Goal: Complete application form

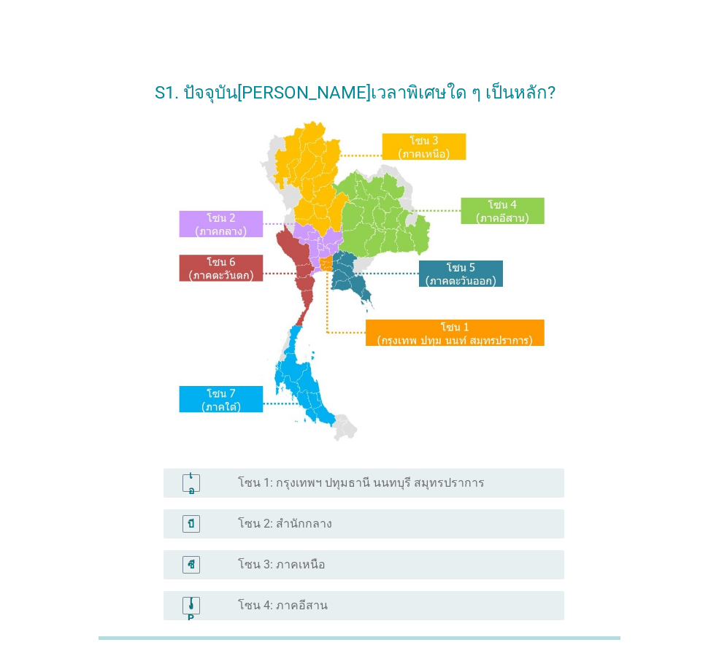
click at [376, 487] on font "โซน 1: กรุงเทพฯ ปทุมธานี นนทบุรี สมุทรปราการ" at bounding box center [361, 483] width 247 height 14
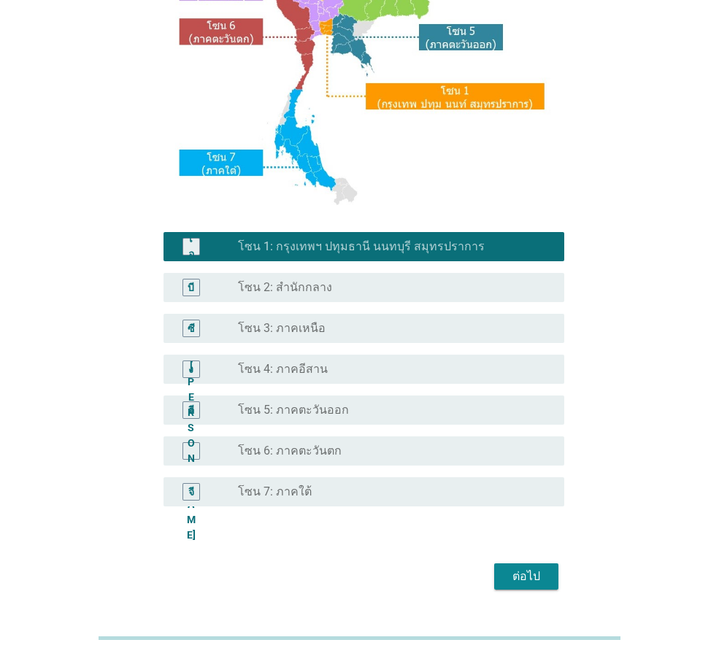
scroll to position [274, 0]
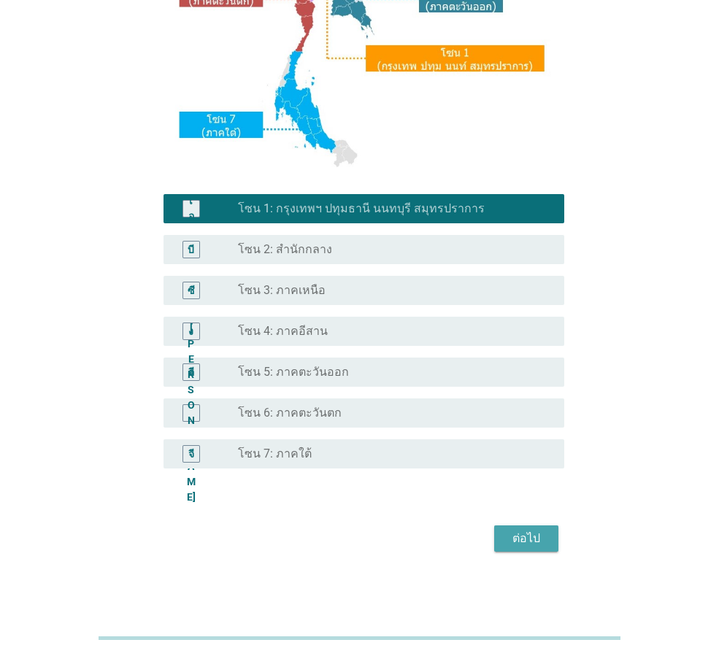
click at [540, 541] on div "ต่อไป" at bounding box center [526, 539] width 41 height 18
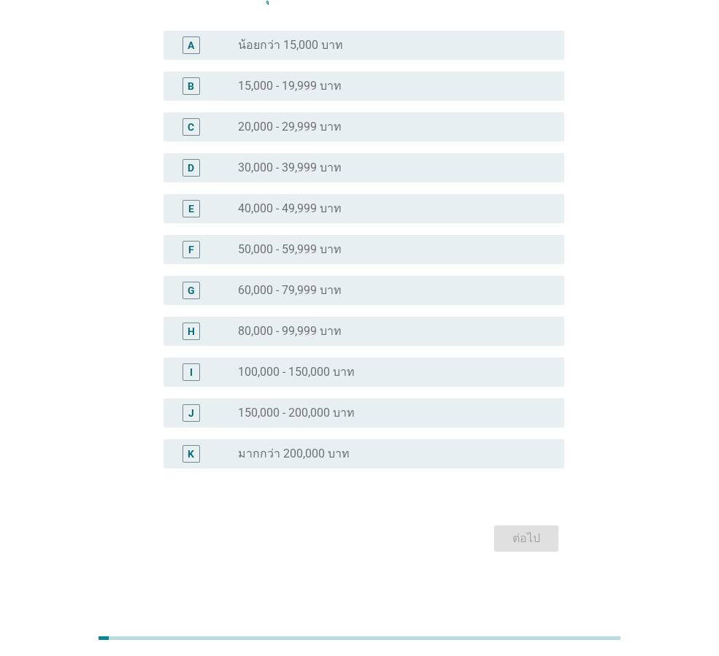
scroll to position [0, 0]
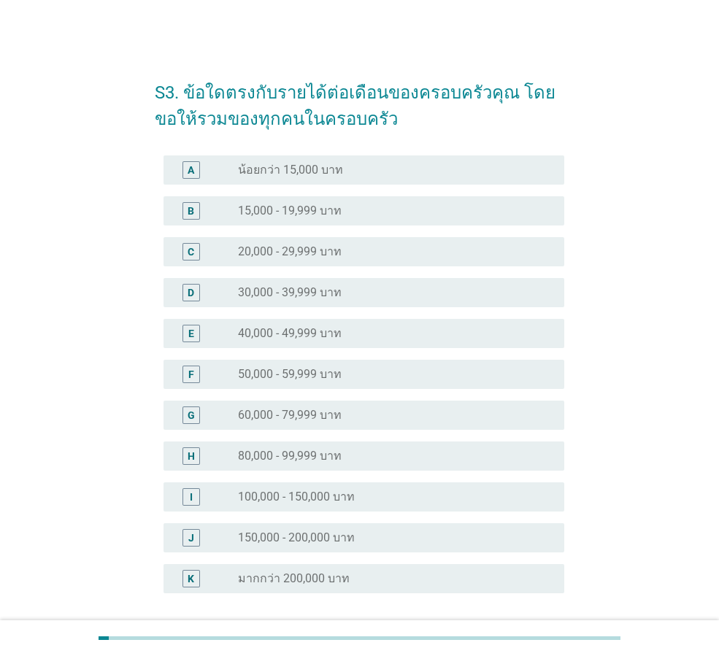
click at [315, 416] on label "60,000 - 79,999 บาท" at bounding box center [290, 415] width 104 height 15
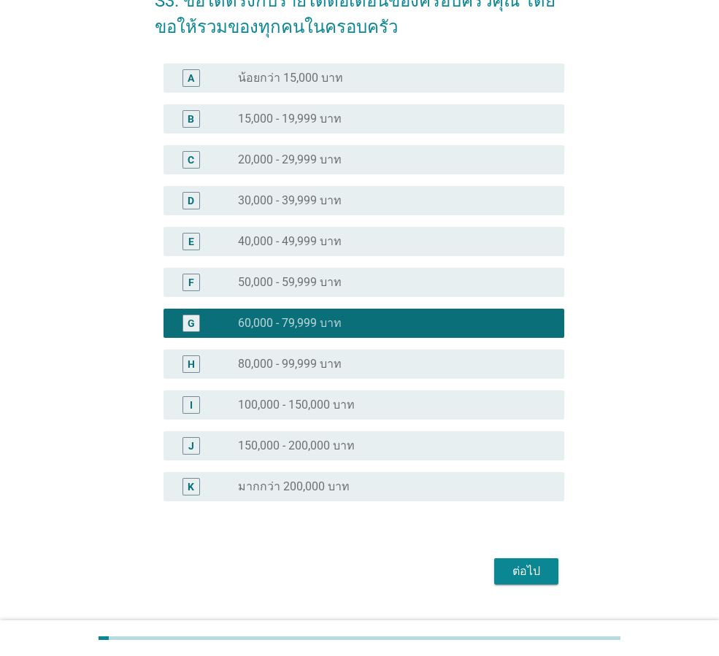
scroll to position [125, 0]
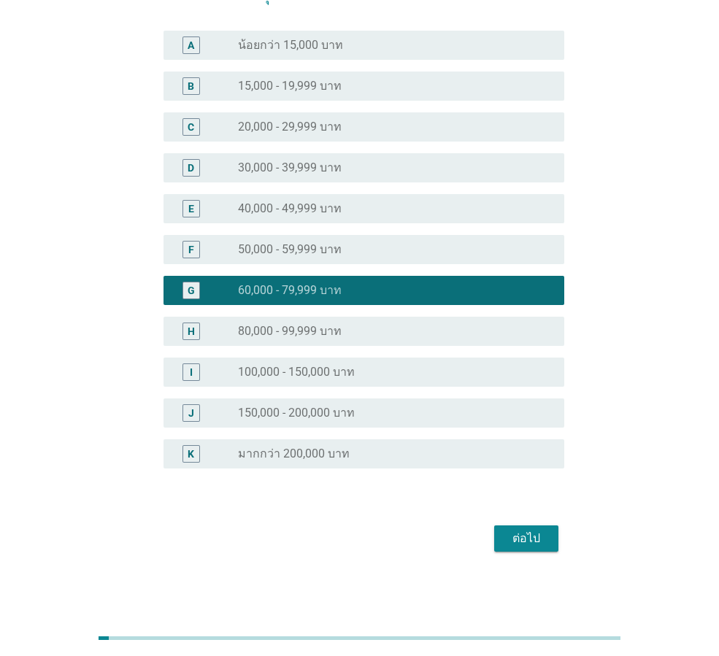
click at [528, 538] on div "ต่อไป" at bounding box center [526, 539] width 41 height 18
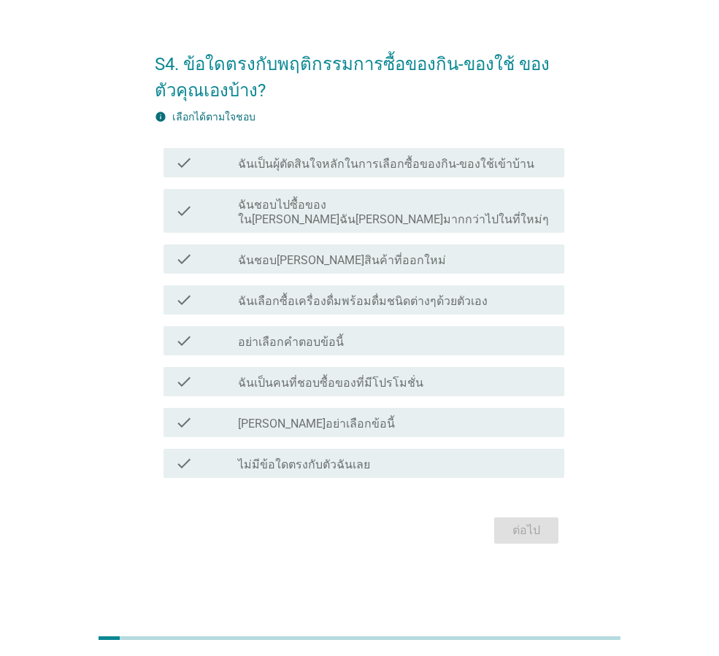
scroll to position [0, 0]
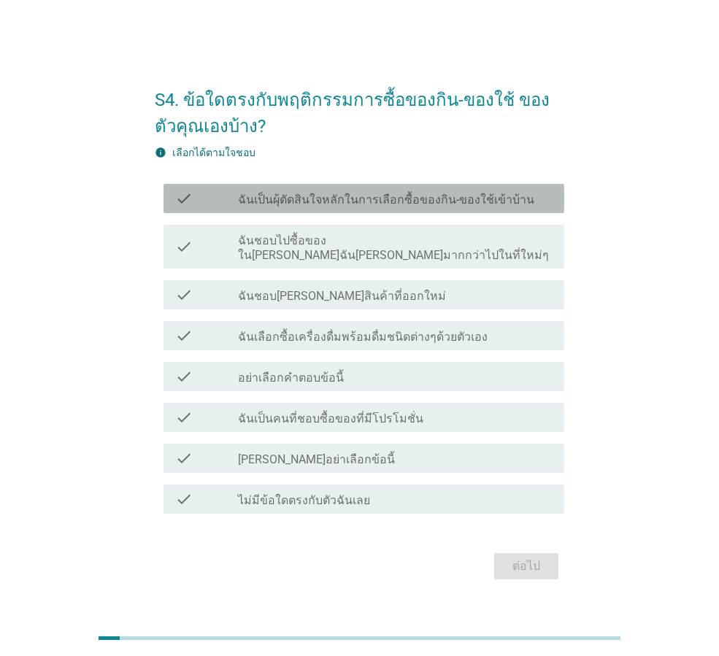
click at [421, 204] on label "ฉันเป็นผุ้ตัดสินใจหลักในการเลือกซื้อของกิน-ของใช้เข้าบ้าน" at bounding box center [386, 200] width 296 height 15
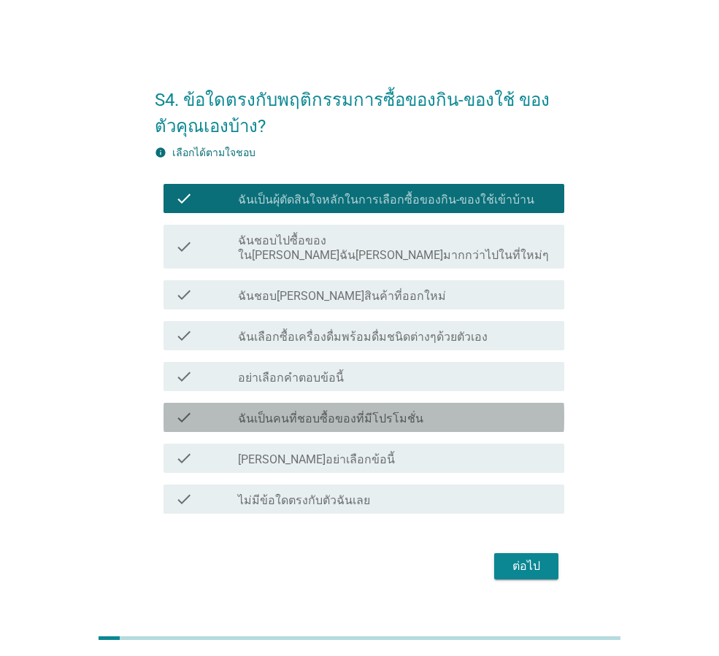
click at [339, 413] on label "ฉันเป็นคนที่ชอบซื้อของที่มีโปรโมชั่น" at bounding box center [330, 418] width 185 height 15
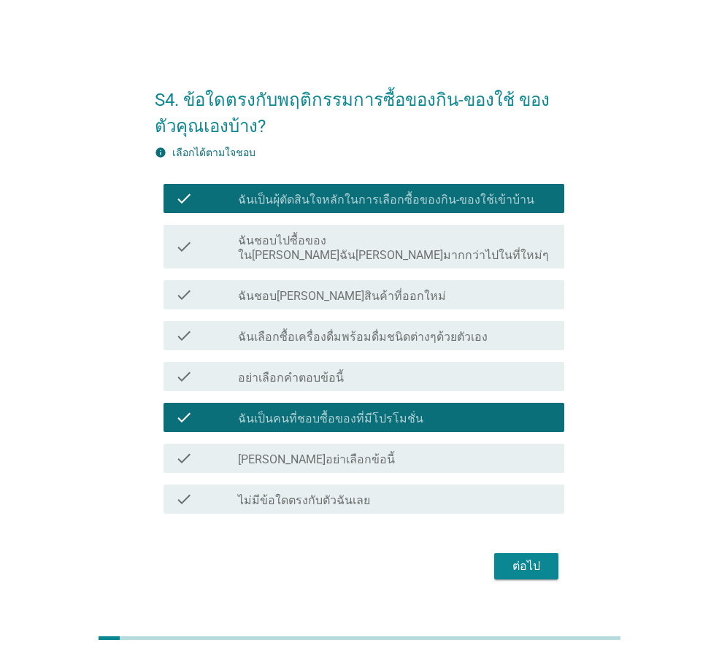
click at [338, 289] on label "ฉันชอบ[PERSON_NAME]สินค้าที่ออกใหม่" at bounding box center [342, 296] width 208 height 15
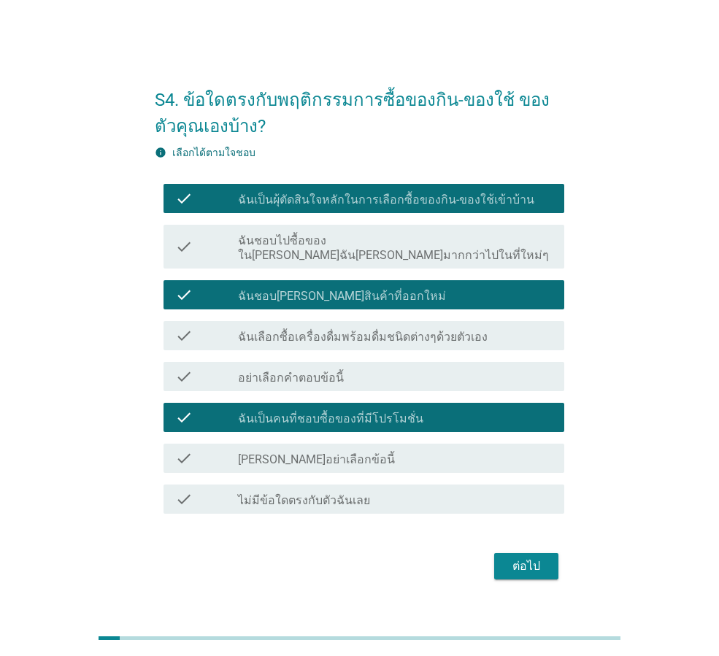
click at [360, 252] on label "ฉันชอบไปซื้อของใน[PERSON_NAME]ฉัน[PERSON_NAME]มากกว่าไปในที่ใหม่ๆ" at bounding box center [395, 247] width 314 height 29
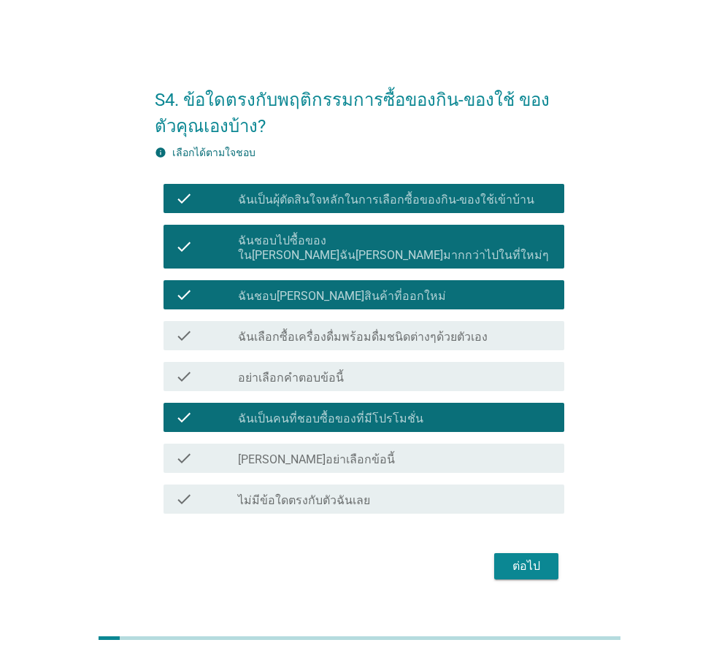
click at [521, 557] on div "ต่อไป" at bounding box center [526, 566] width 41 height 18
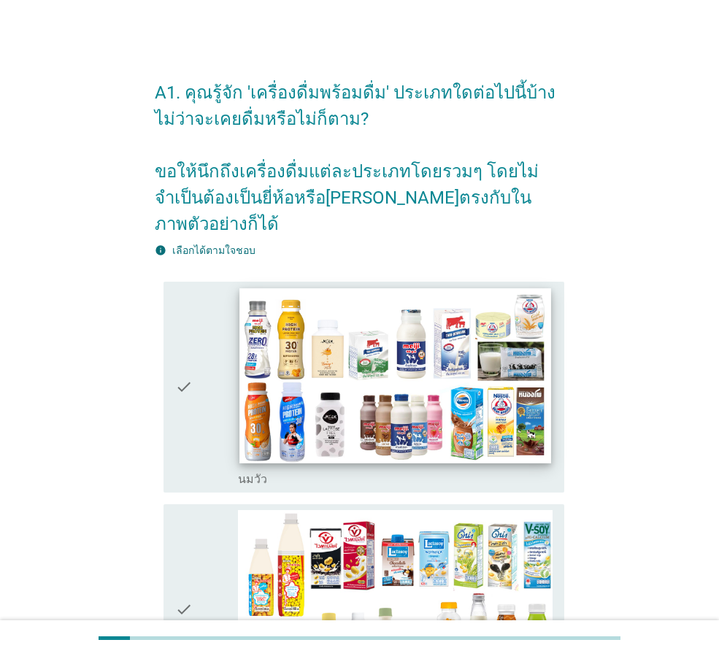
click at [505, 379] on img at bounding box center [394, 375] width 311 height 175
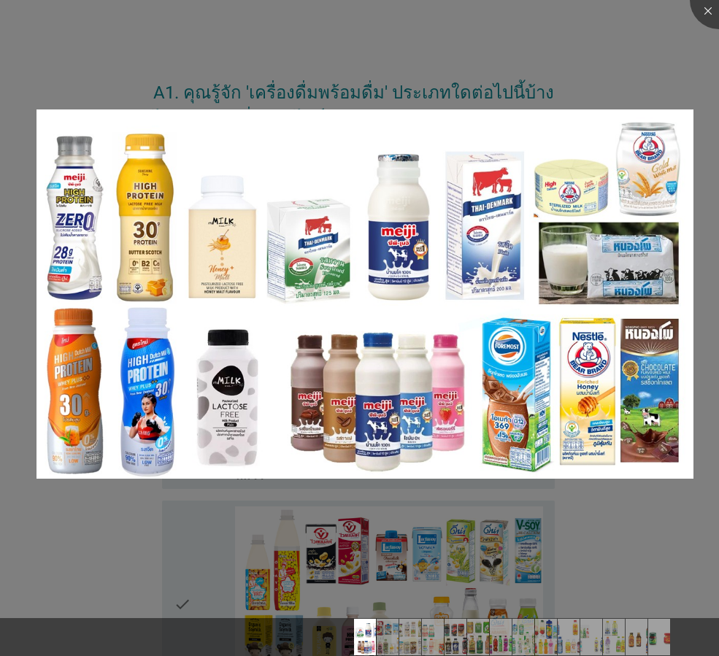
click at [53, 541] on div at bounding box center [359, 328] width 719 height 656
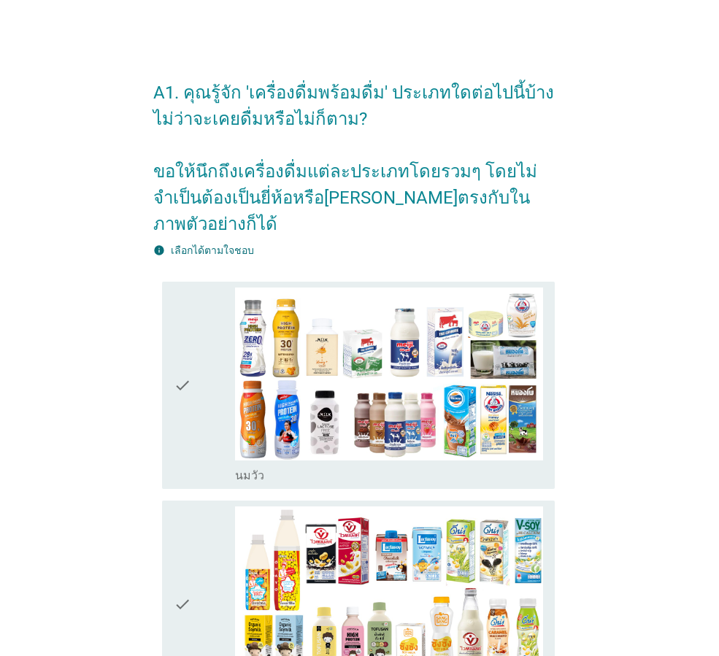
click at [177, 374] on icon "check" at bounding box center [183, 385] width 18 height 196
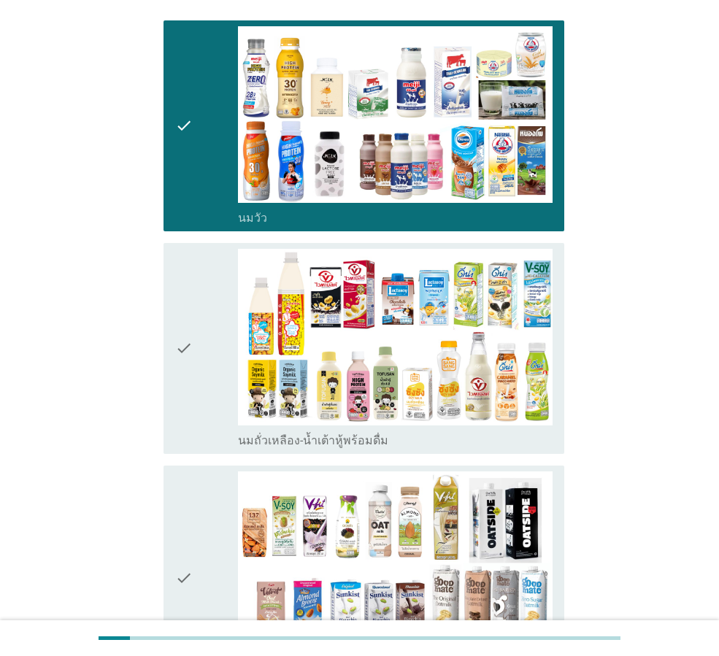
scroll to position [268, 0]
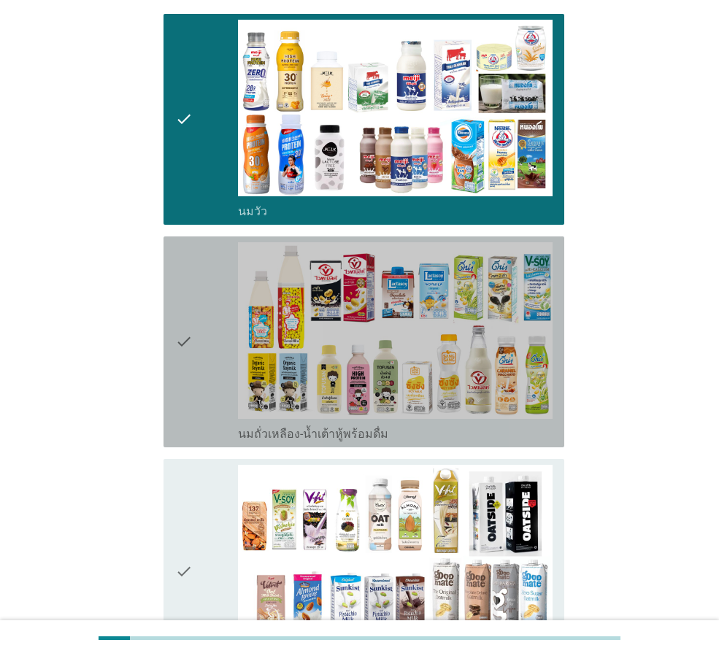
click at [182, 302] on icon "check" at bounding box center [184, 341] width 18 height 199
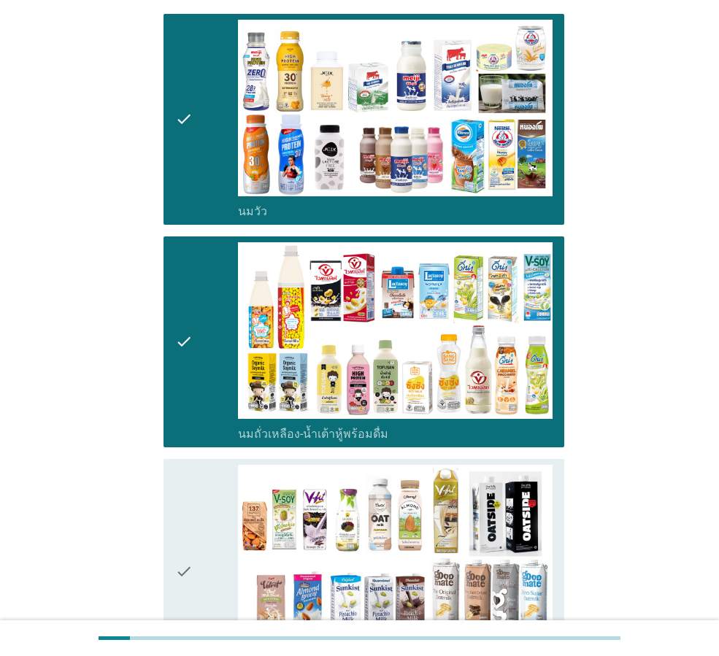
scroll to position [535, 0]
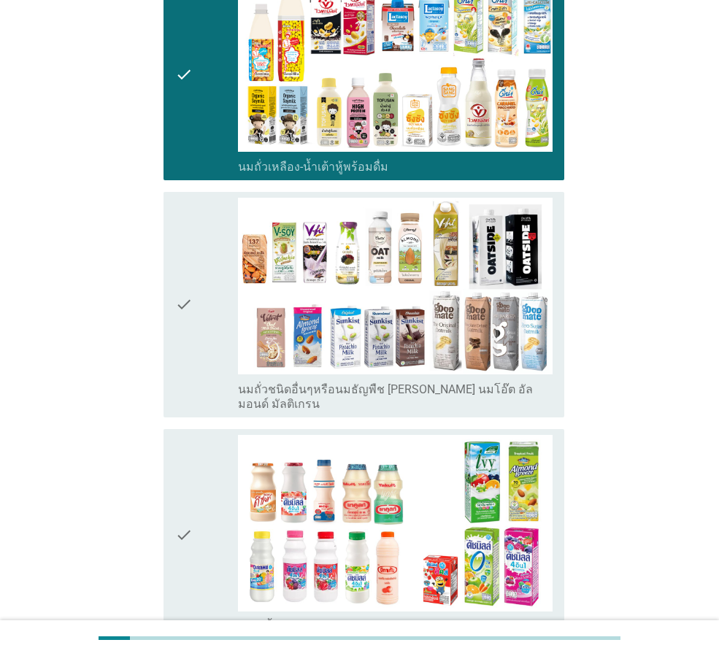
click at [191, 326] on icon "check" at bounding box center [184, 305] width 18 height 214
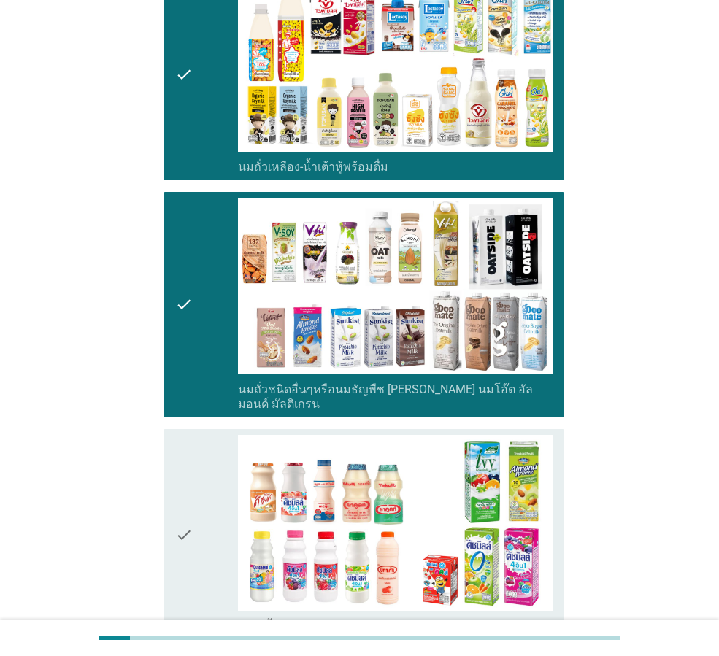
click at [199, 466] on div "check" at bounding box center [206, 534] width 63 height 199
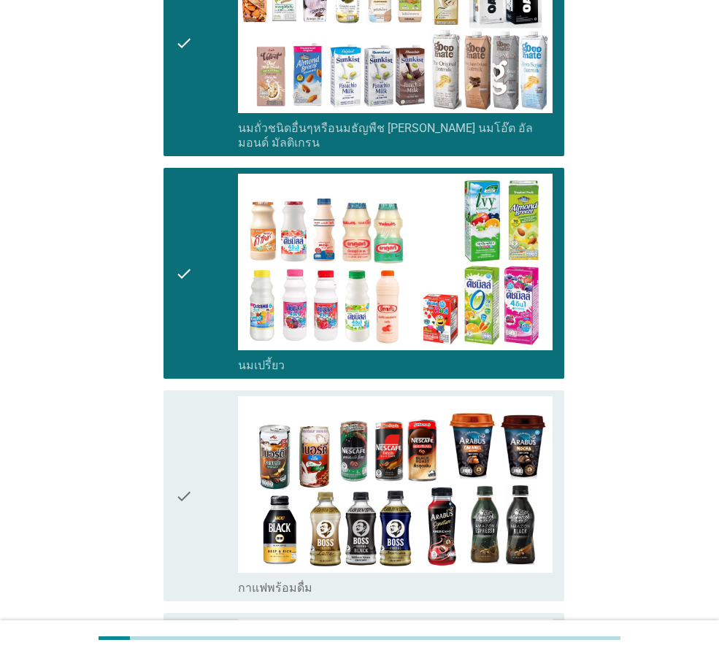
scroll to position [803, 0]
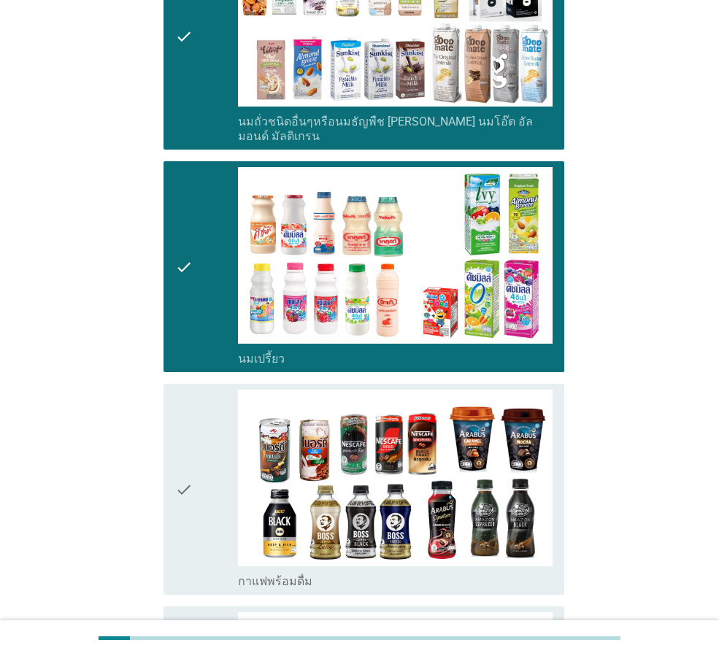
click at [198, 477] on div "check" at bounding box center [206, 489] width 63 height 199
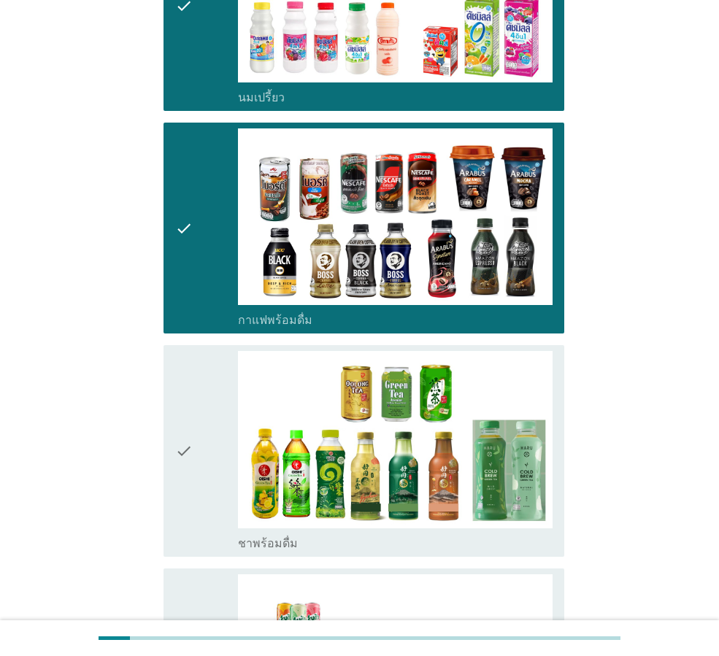
scroll to position [1070, 0]
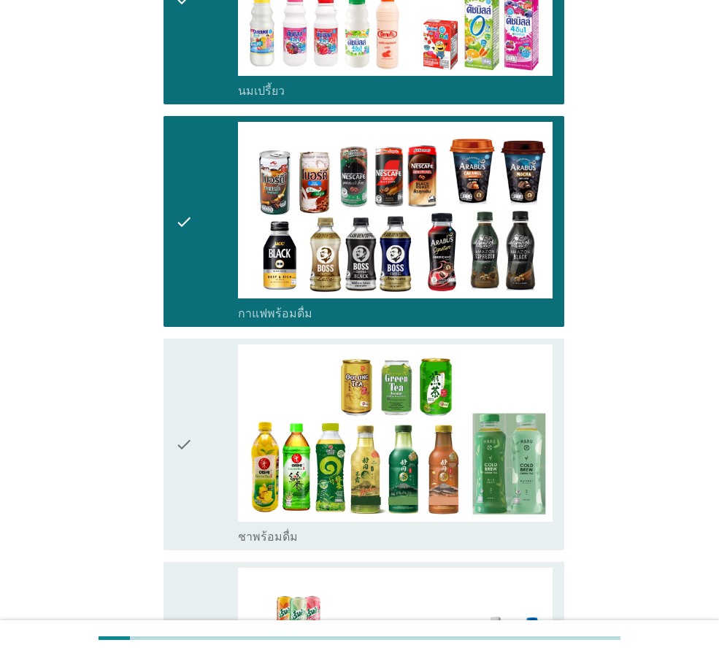
click at [191, 411] on icon "check" at bounding box center [184, 443] width 18 height 199
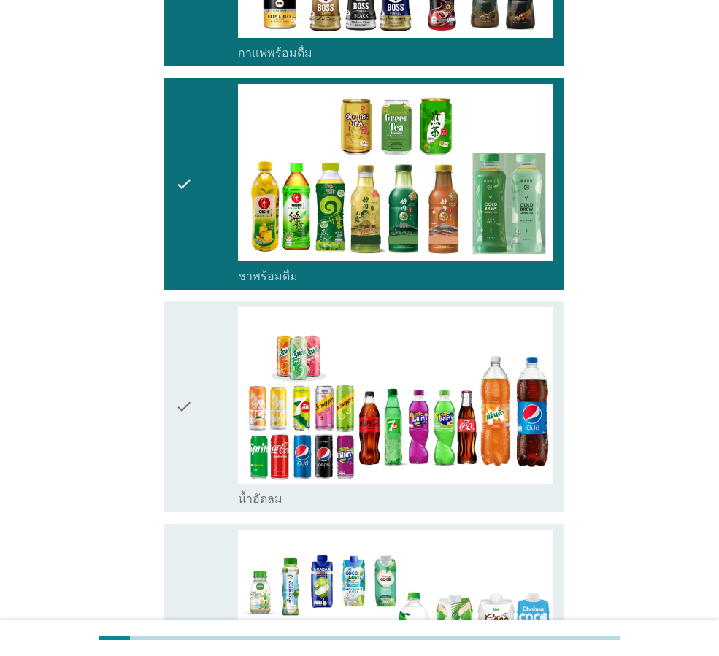
scroll to position [1337, 0]
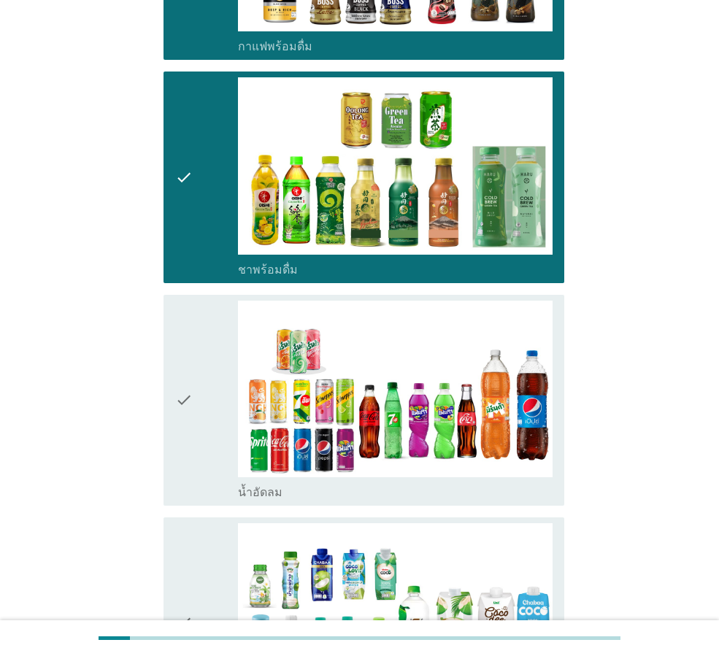
click at [204, 390] on div "check" at bounding box center [206, 400] width 63 height 199
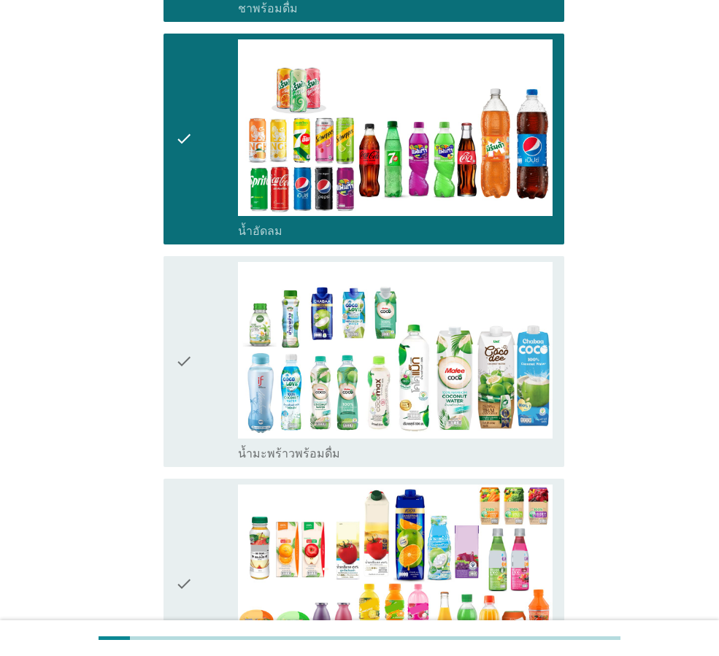
scroll to position [1605, 0]
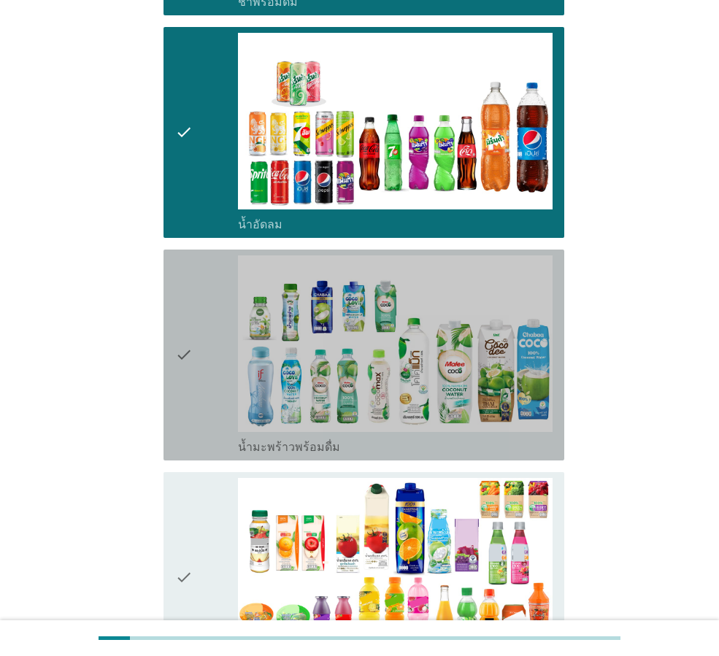
click at [191, 346] on icon "check" at bounding box center [184, 354] width 18 height 199
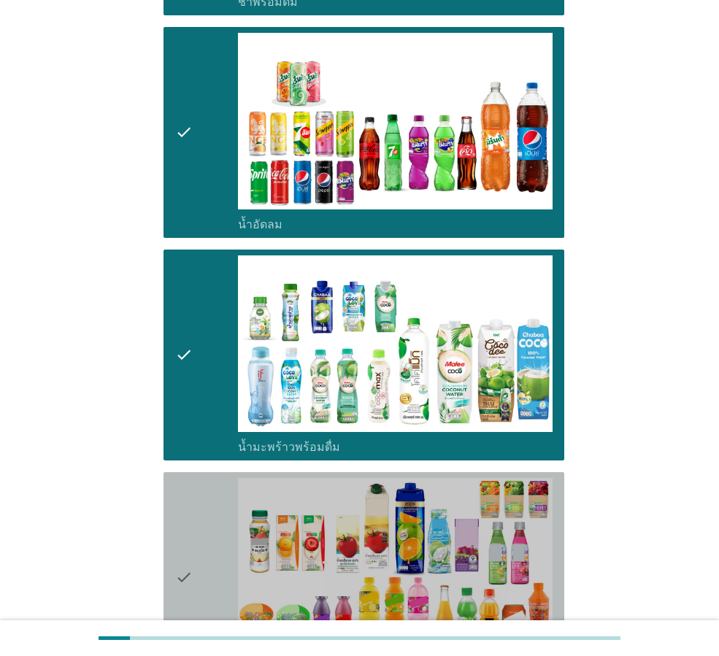
click at [179, 500] on icon "check" at bounding box center [184, 577] width 18 height 199
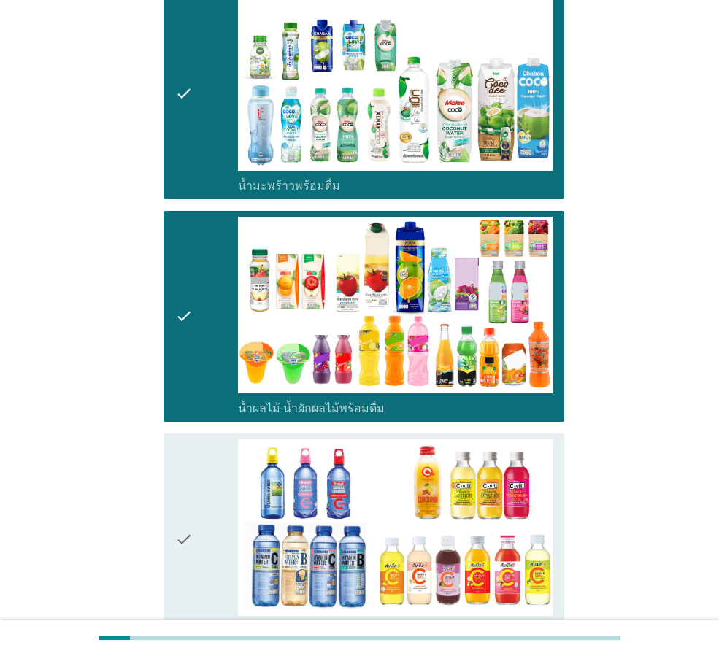
scroll to position [1873, 0]
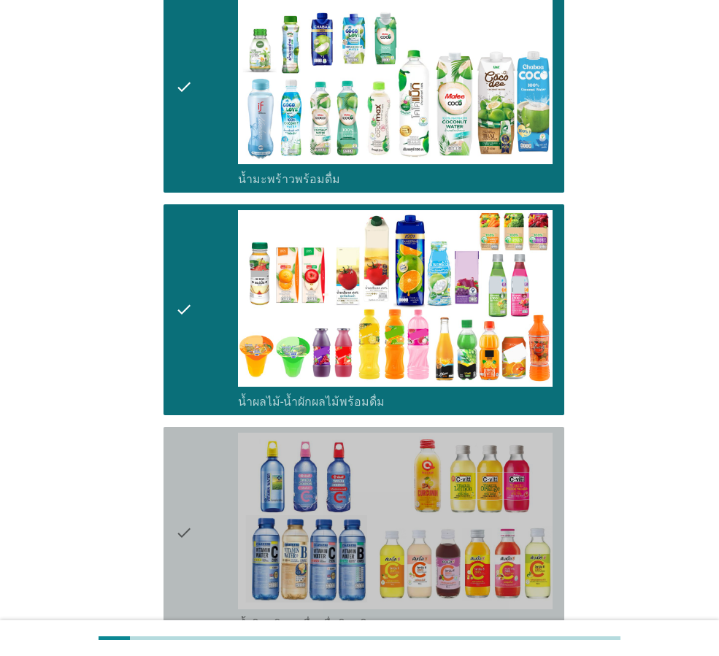
click at [196, 482] on div "check" at bounding box center [206, 532] width 63 height 199
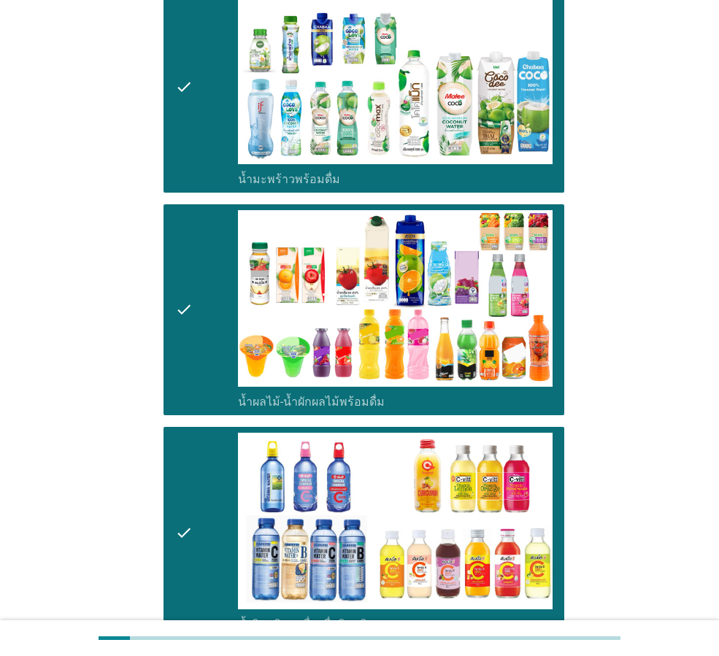
click at [187, 484] on icon "check" at bounding box center [184, 532] width 18 height 199
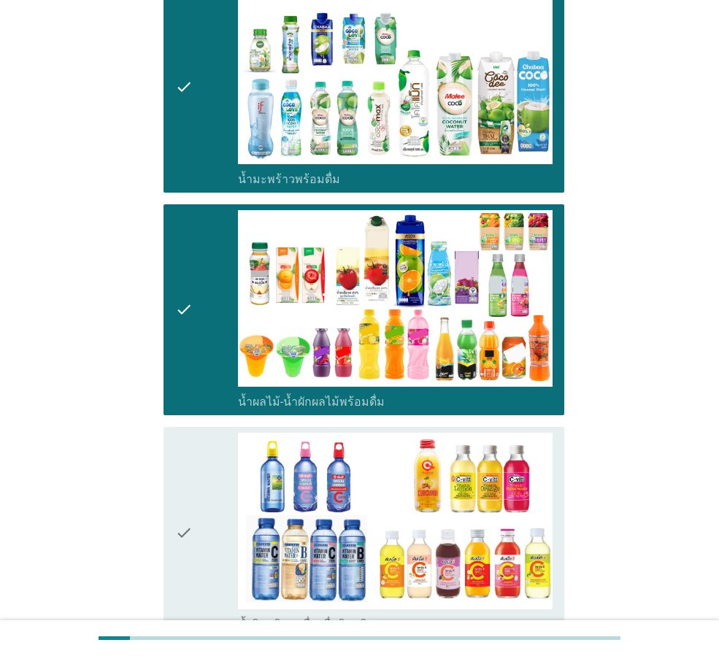
scroll to position [2140, 0]
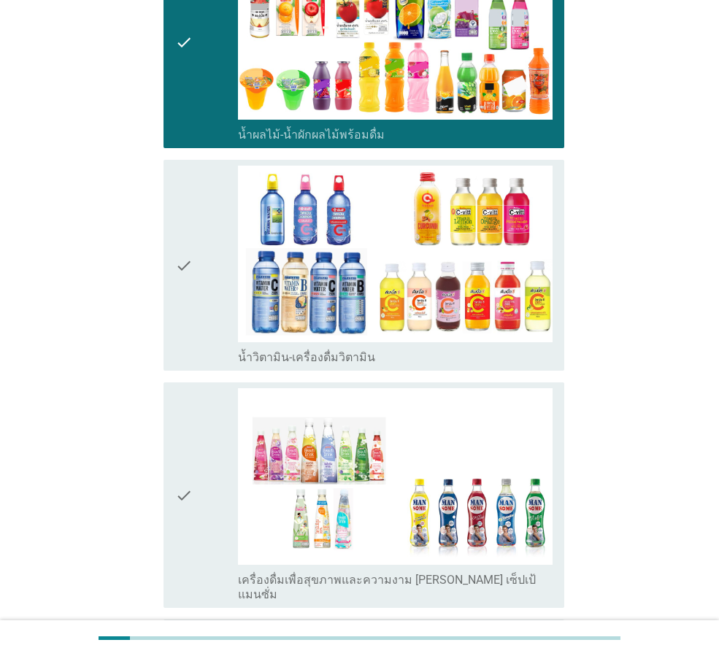
click at [196, 235] on div "check" at bounding box center [206, 265] width 63 height 199
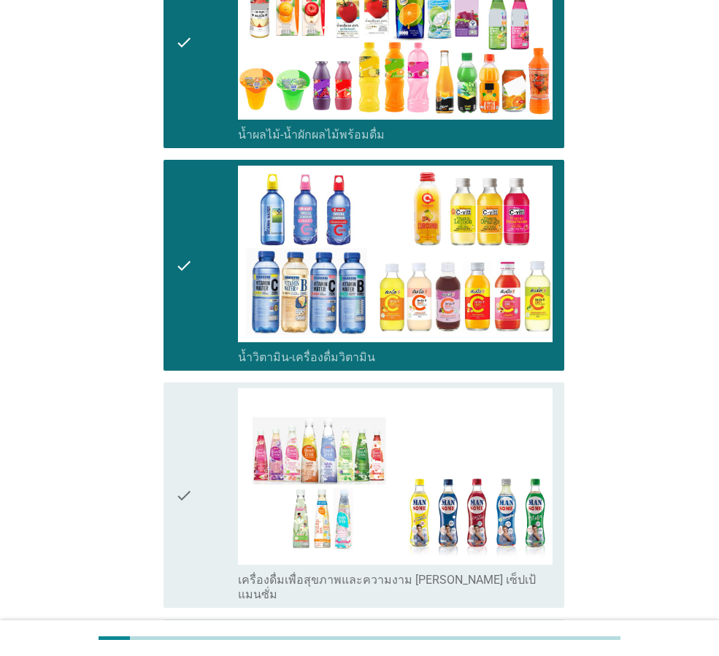
click at [184, 437] on icon "check" at bounding box center [184, 495] width 18 height 214
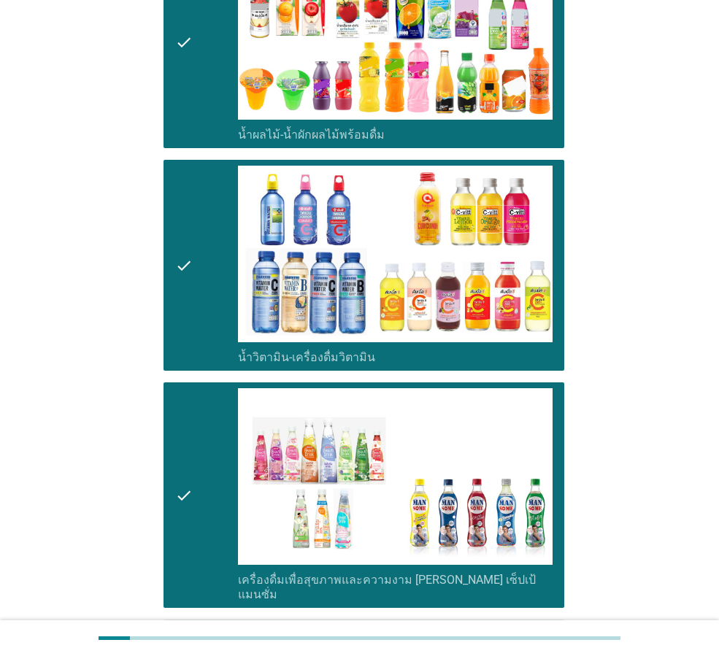
scroll to position [2408, 0]
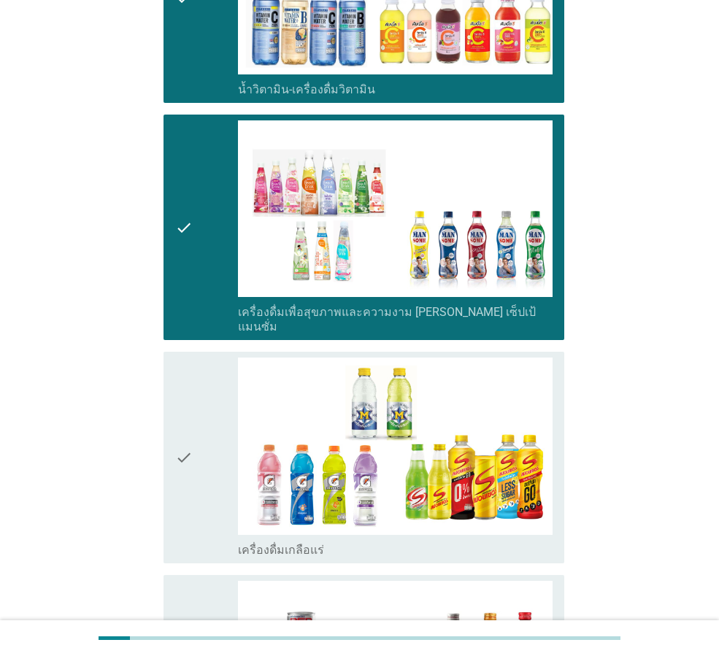
click at [197, 423] on div "check" at bounding box center [206, 456] width 63 height 199
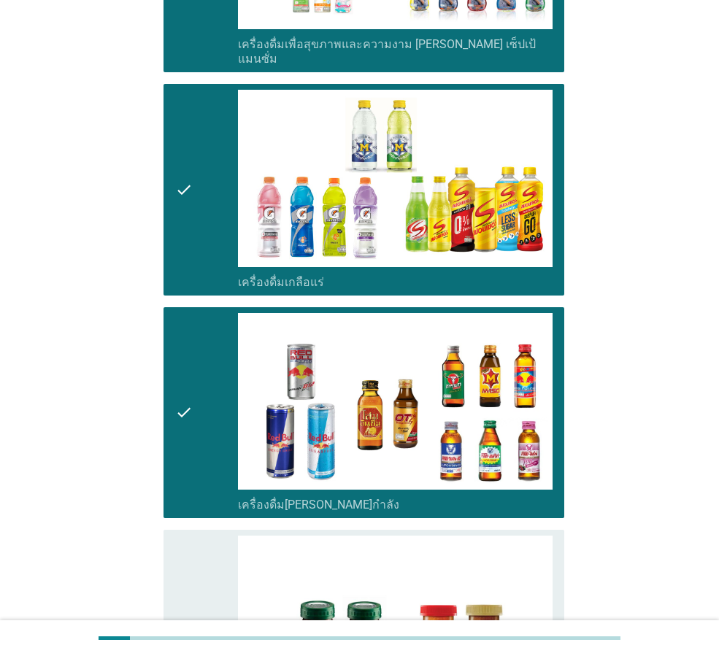
scroll to position [2915, 0]
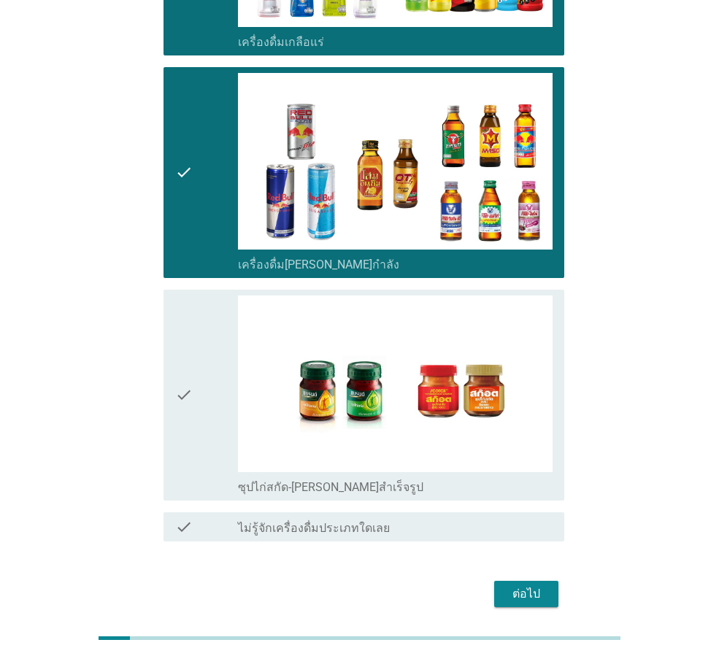
click at [166, 330] on div "check check_box_outline_blank ซุปไก่สกัด-[PERSON_NAME]สำเร็จรูป" at bounding box center [363, 395] width 401 height 211
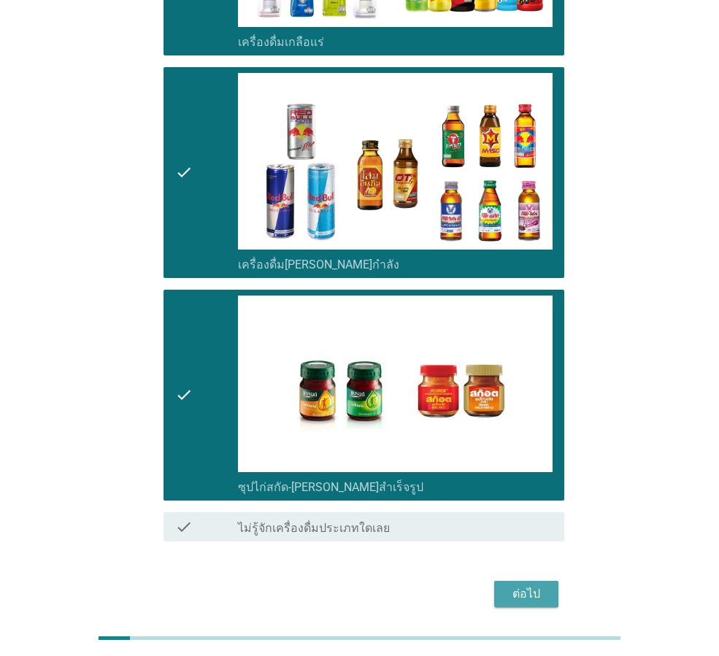
click at [527, 585] on div "ต่อไป" at bounding box center [526, 594] width 41 height 18
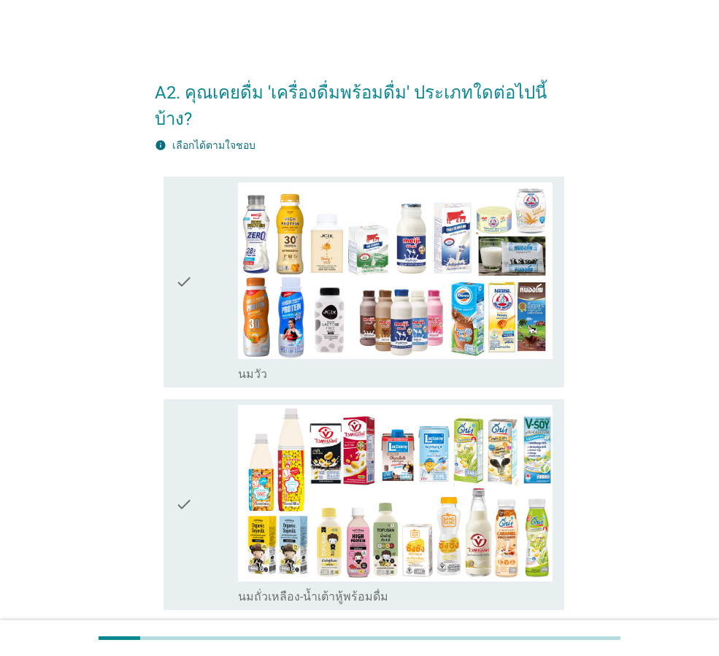
click at [178, 245] on icon "check" at bounding box center [184, 281] width 18 height 199
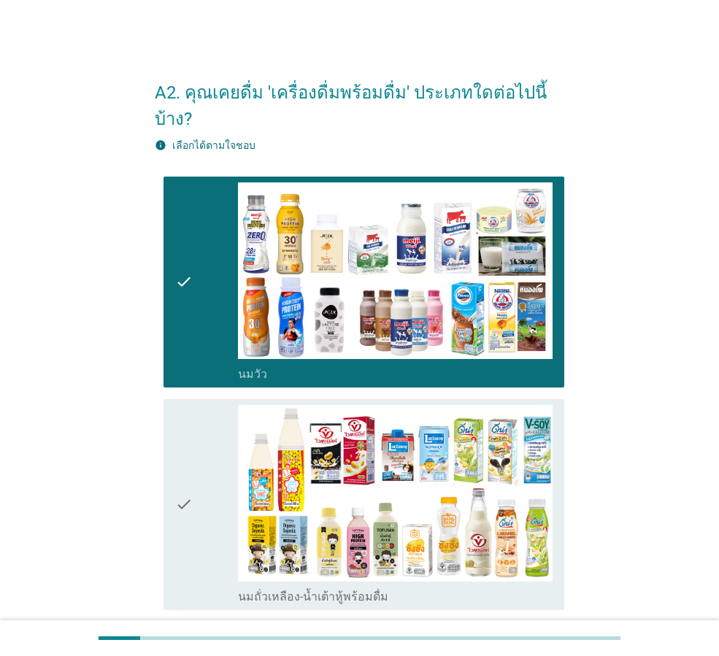
click at [184, 442] on icon "check" at bounding box center [184, 504] width 18 height 199
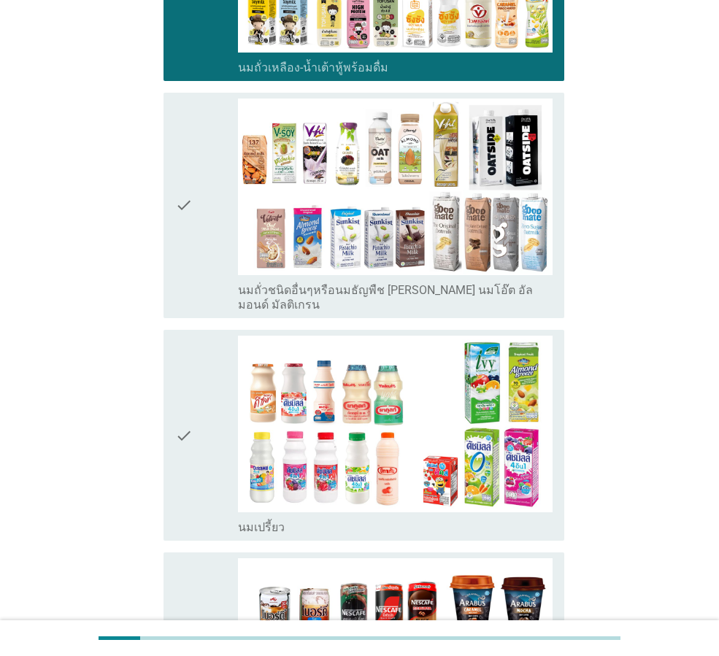
scroll to position [535, 0]
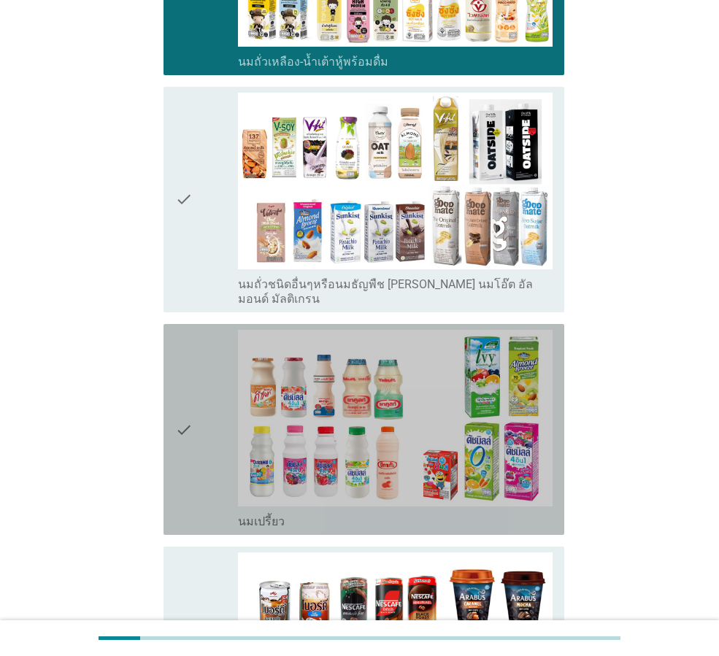
click at [186, 411] on icon "check" at bounding box center [184, 429] width 18 height 199
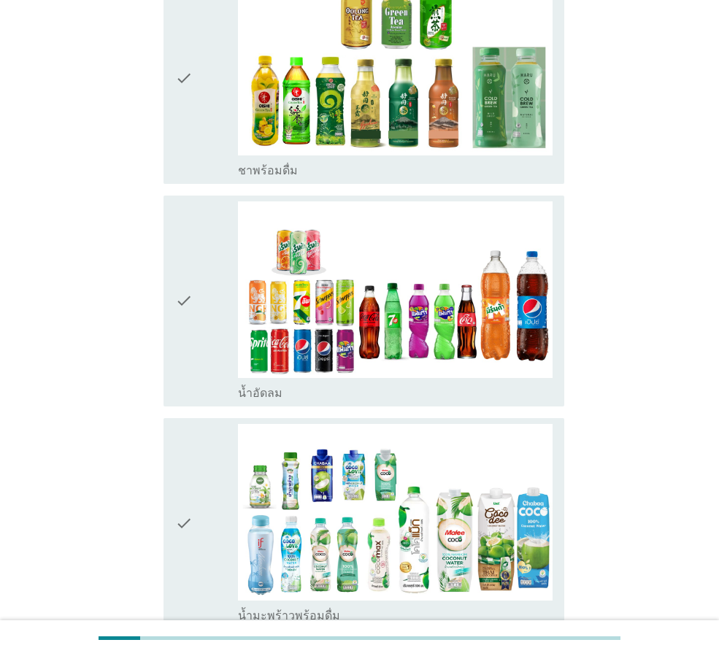
scroll to position [1337, 0]
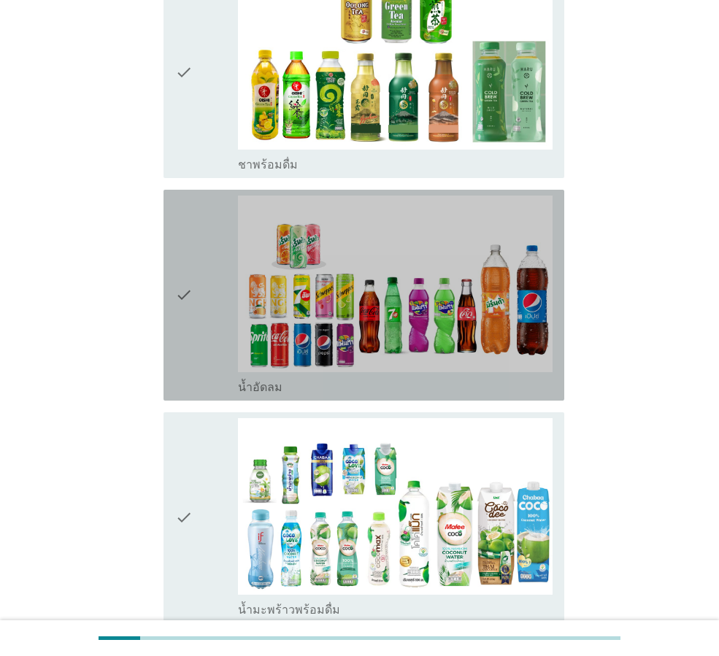
click at [202, 315] on div "check" at bounding box center [206, 295] width 63 height 199
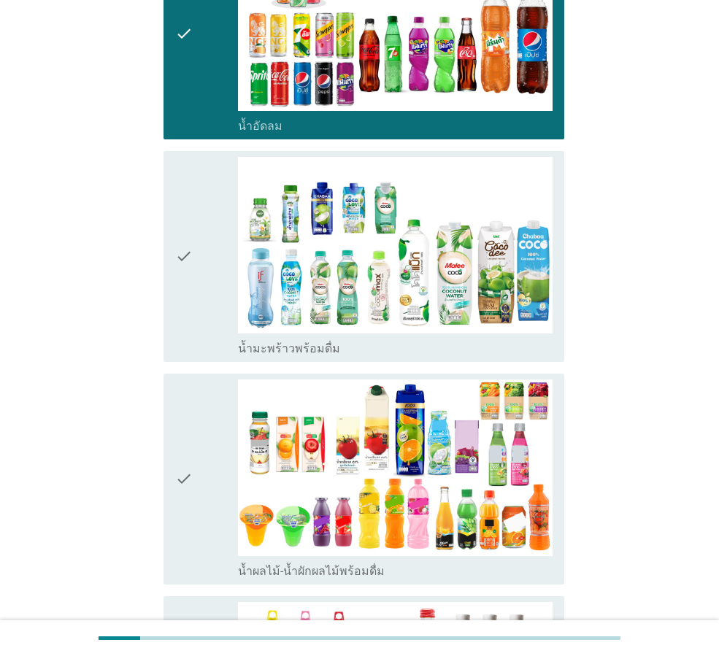
scroll to position [1605, 0]
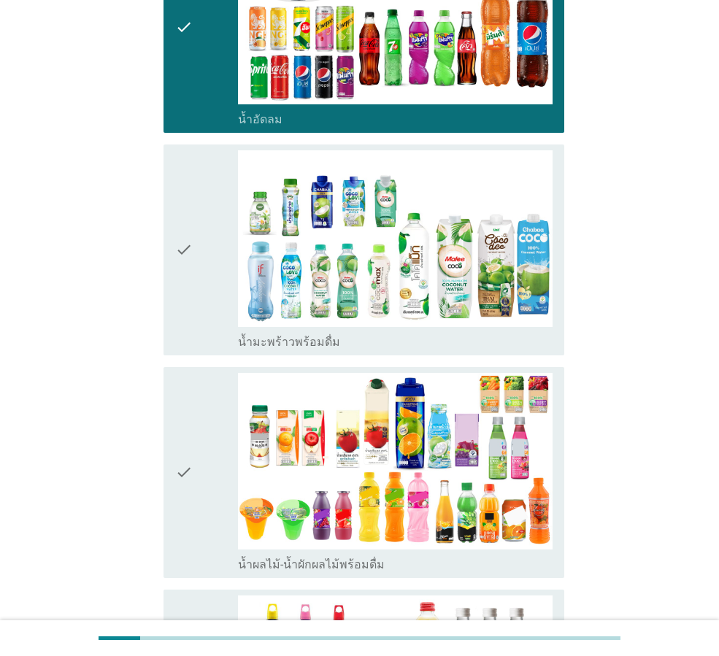
click at [179, 425] on icon "check" at bounding box center [184, 472] width 18 height 199
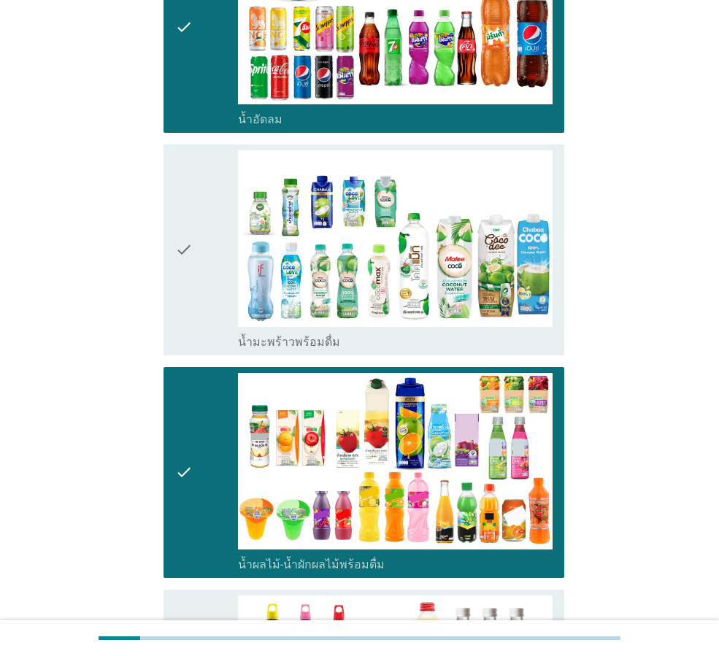
scroll to position [1873, 0]
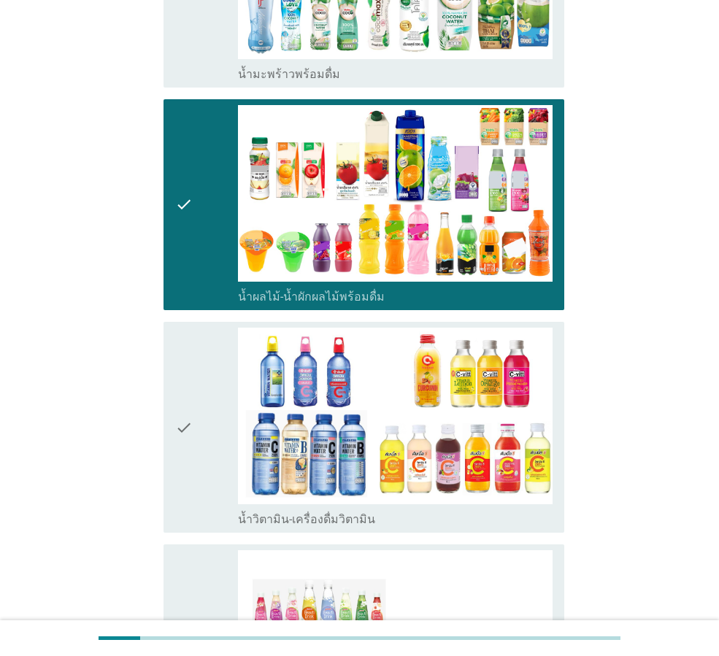
click at [198, 391] on div "check" at bounding box center [206, 427] width 63 height 199
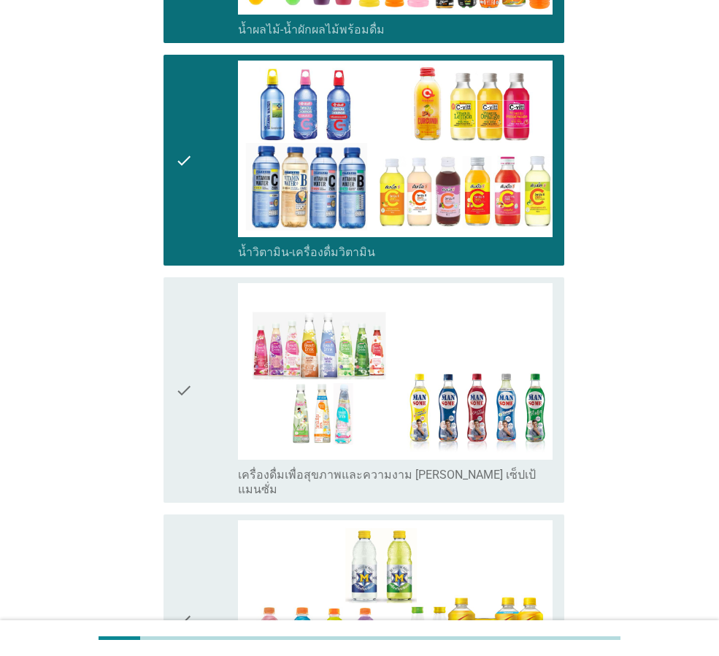
scroll to position [2408, 0]
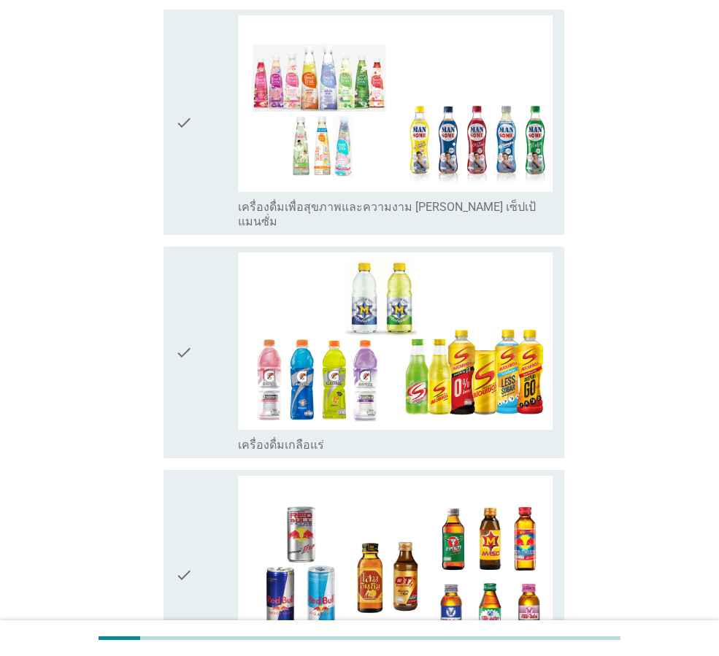
click at [178, 336] on icon "check" at bounding box center [184, 351] width 18 height 199
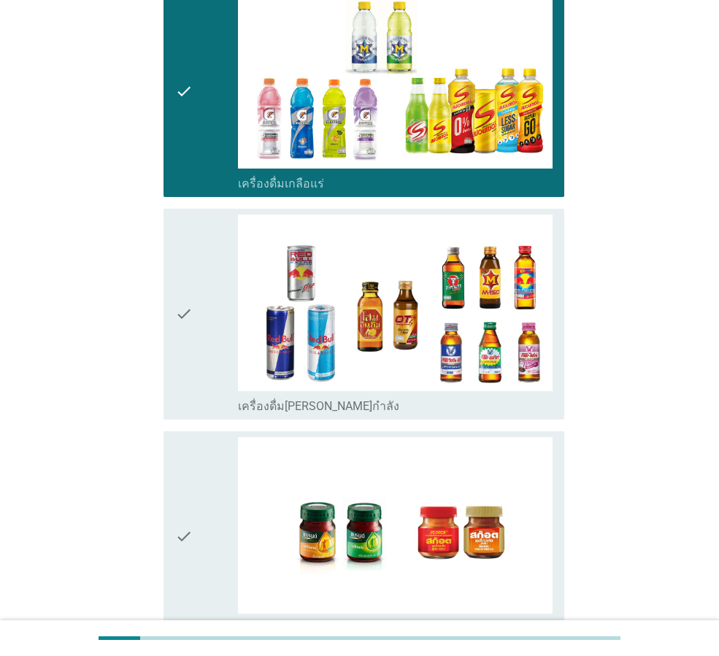
scroll to position [2675, 0]
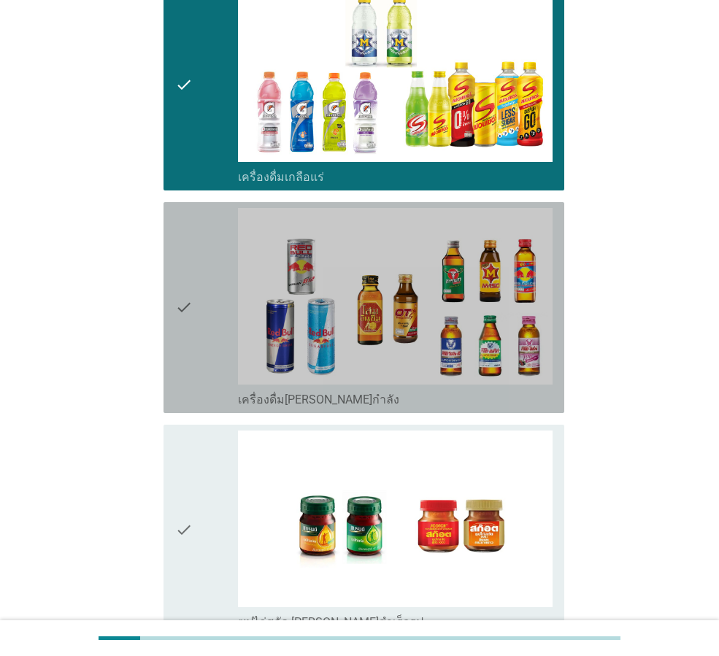
click at [193, 303] on icon "check" at bounding box center [184, 307] width 18 height 199
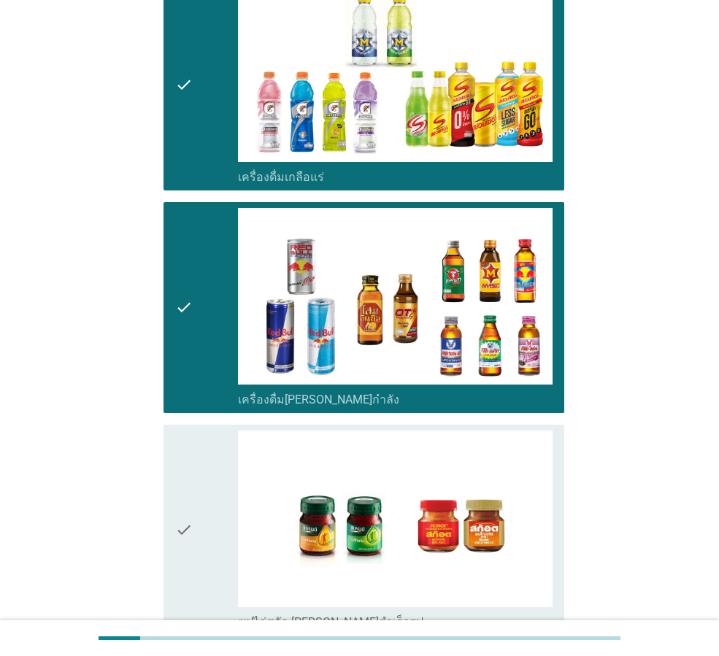
scroll to position [2810, 0]
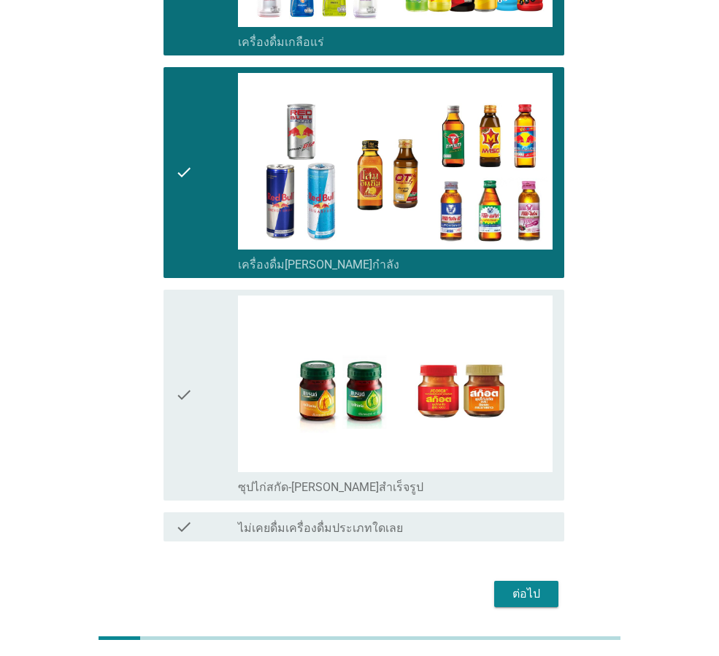
click at [187, 314] on icon "check" at bounding box center [184, 394] width 18 height 199
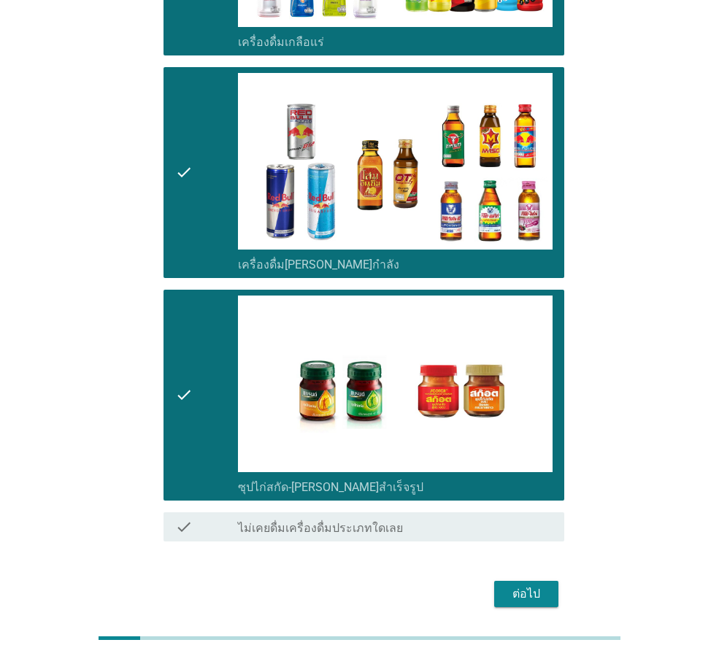
click at [524, 585] on div "ต่อไป" at bounding box center [526, 594] width 41 height 18
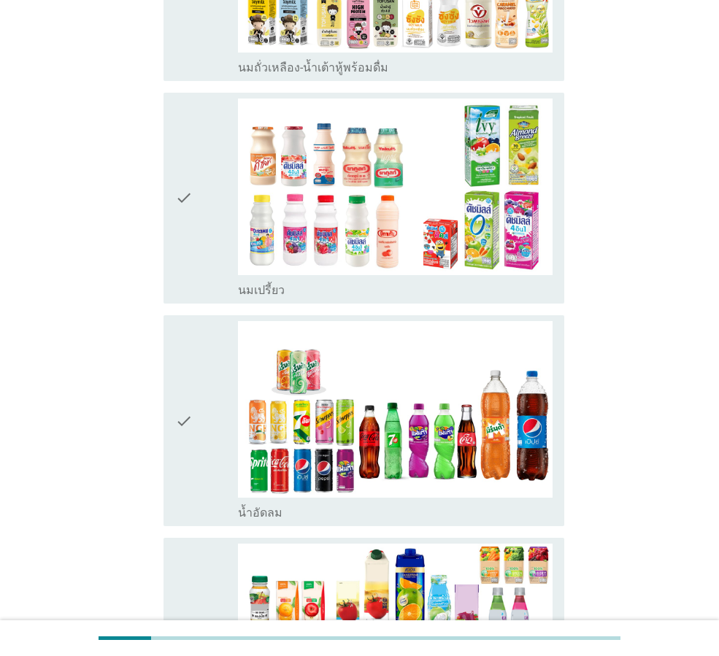
scroll to position [535, 0]
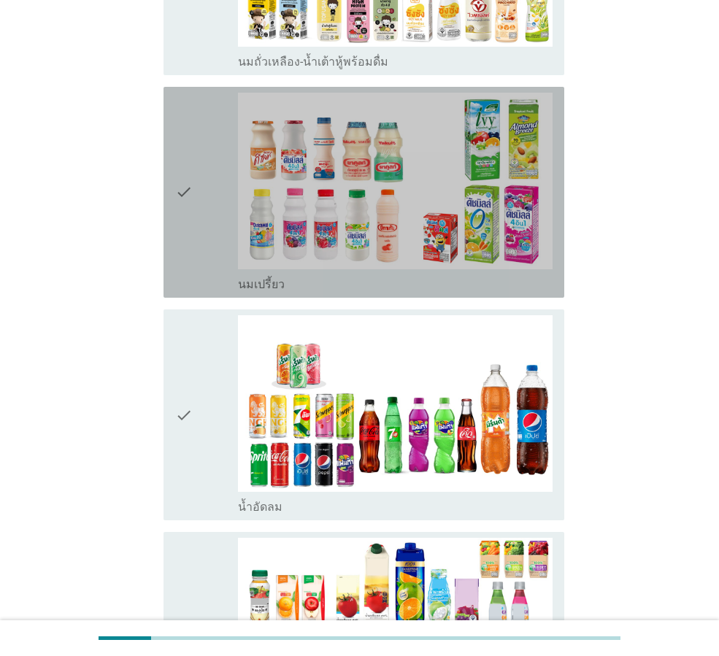
click at [187, 206] on icon "check" at bounding box center [184, 192] width 18 height 199
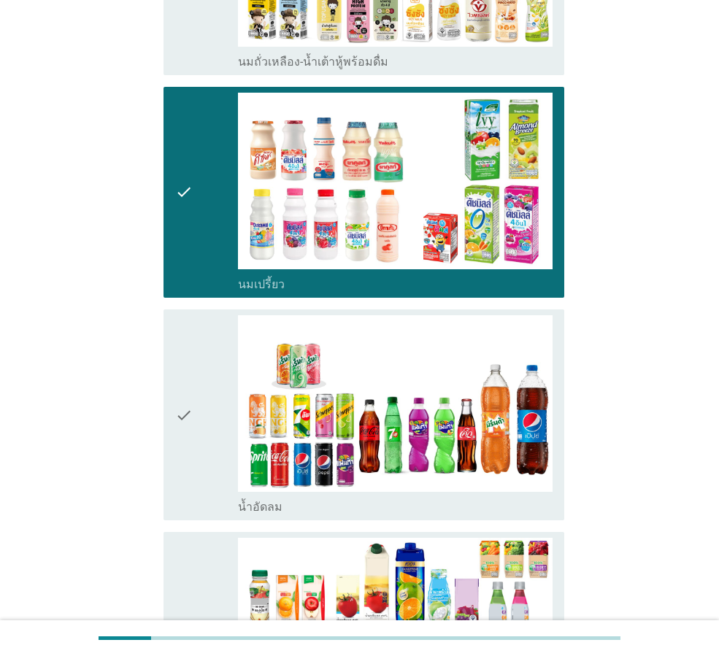
click at [196, 379] on div "check" at bounding box center [206, 414] width 63 height 199
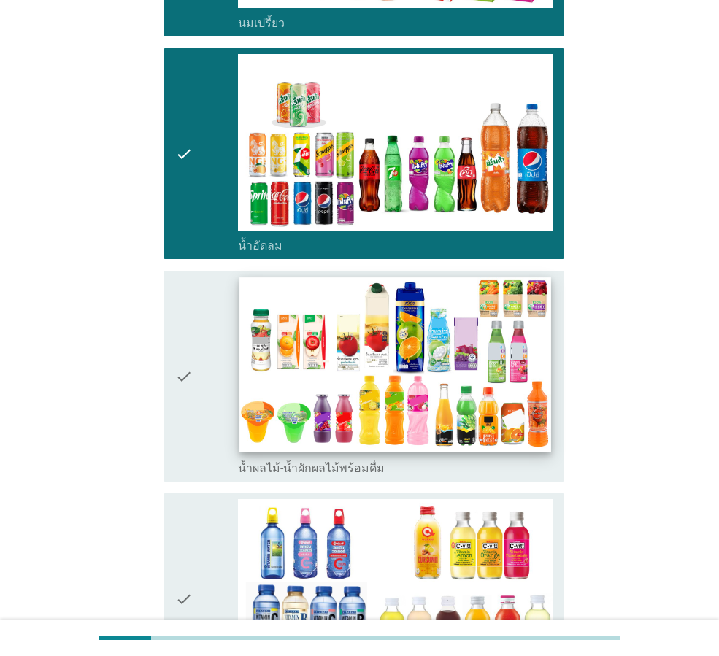
scroll to position [803, 0]
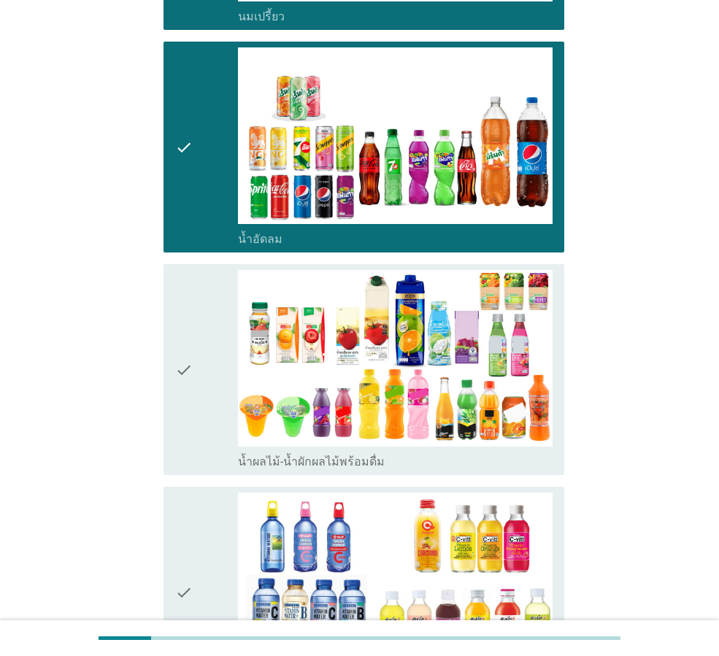
click at [203, 342] on div "check" at bounding box center [206, 369] width 63 height 199
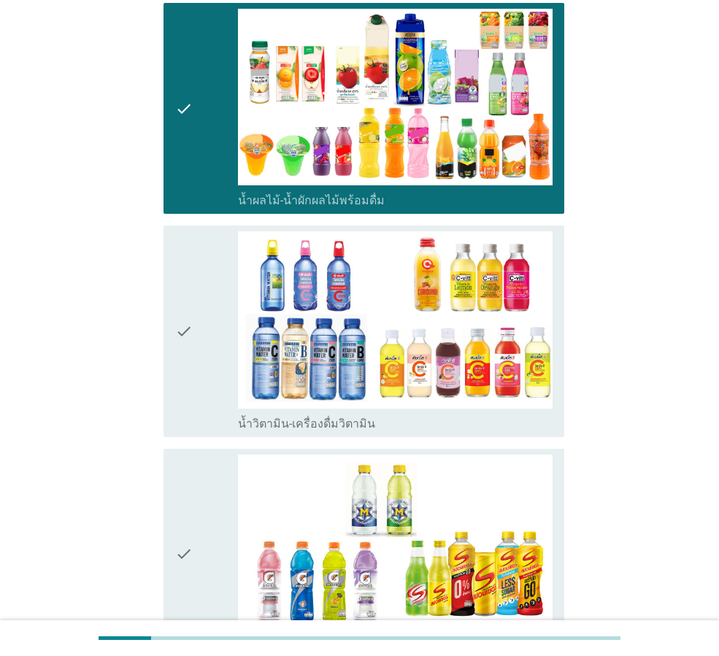
scroll to position [1070, 0]
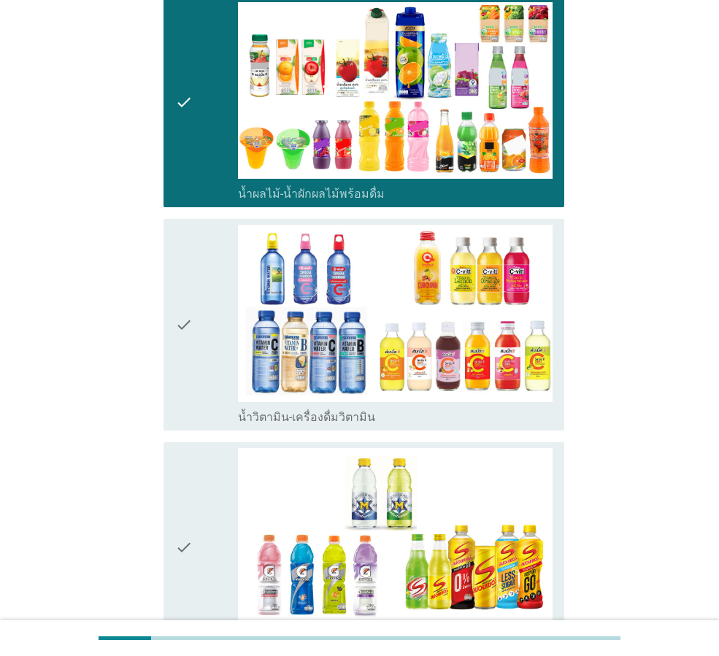
click at [196, 352] on div "check" at bounding box center [206, 324] width 63 height 199
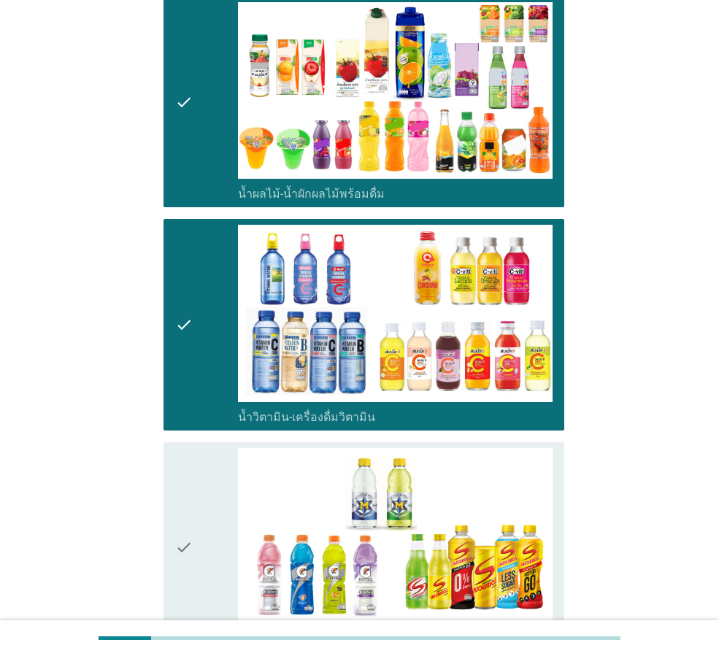
scroll to position [1337, 0]
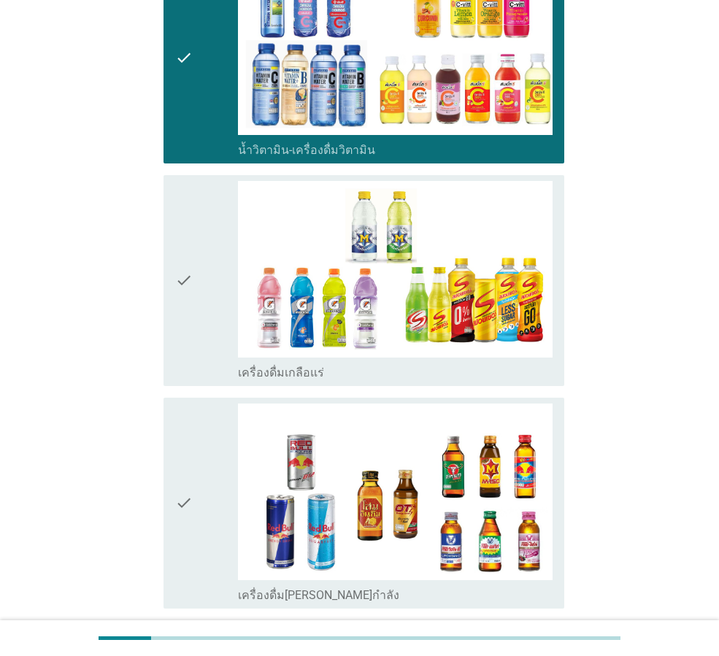
click at [190, 333] on icon "check" at bounding box center [184, 280] width 18 height 199
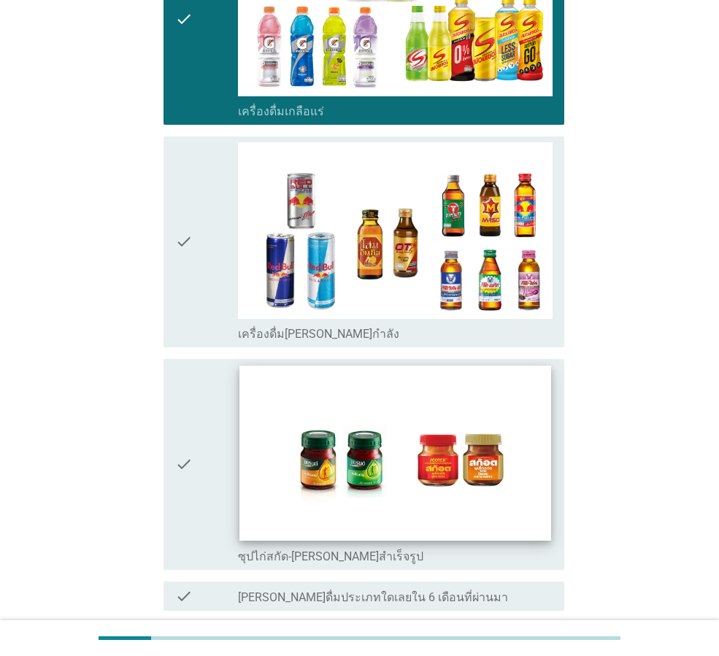
scroll to position [1605, 0]
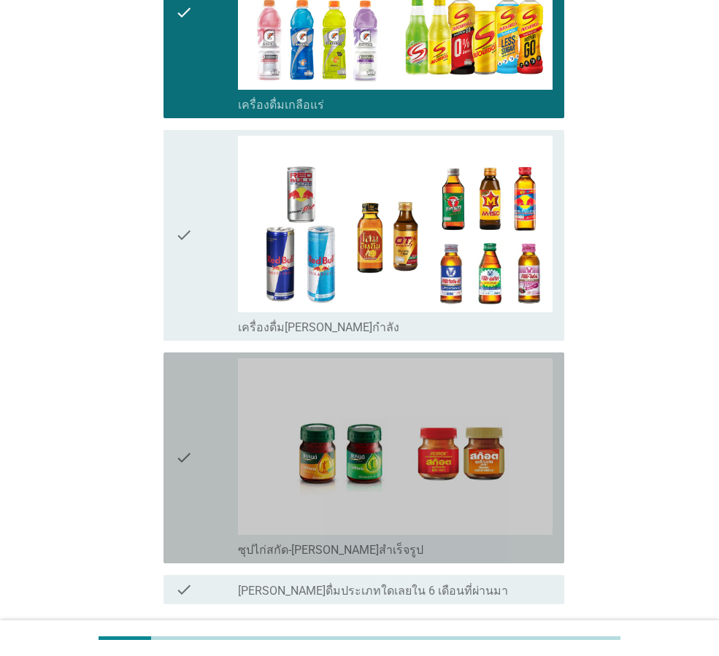
click at [182, 448] on icon "check" at bounding box center [184, 457] width 18 height 199
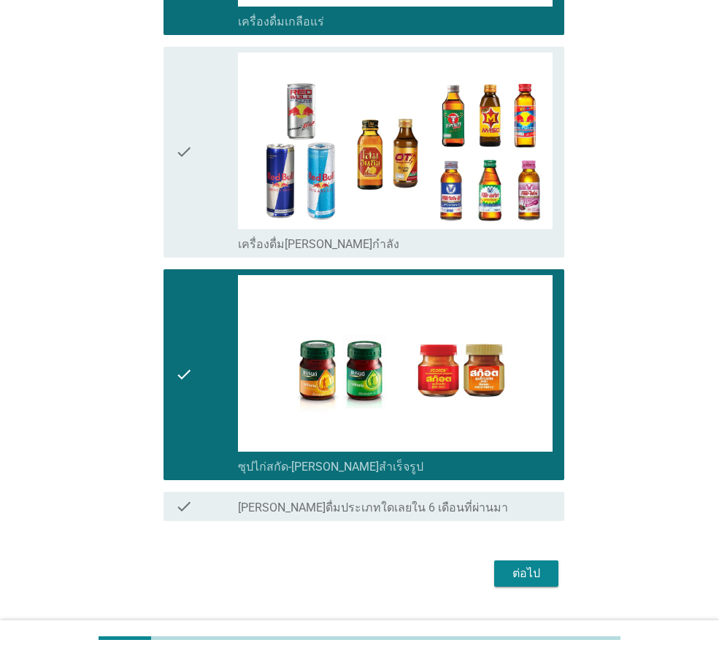
scroll to position [1724, 0]
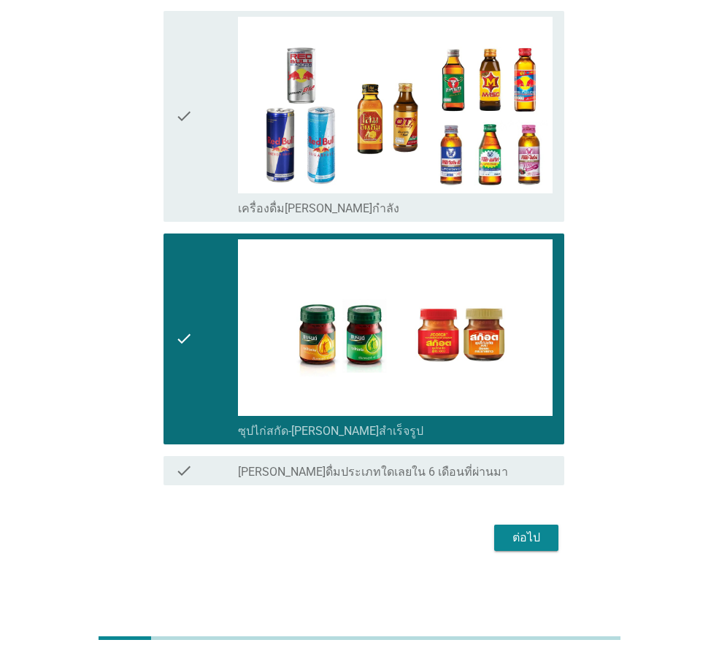
click at [527, 535] on div "ต่อไป" at bounding box center [526, 538] width 41 height 18
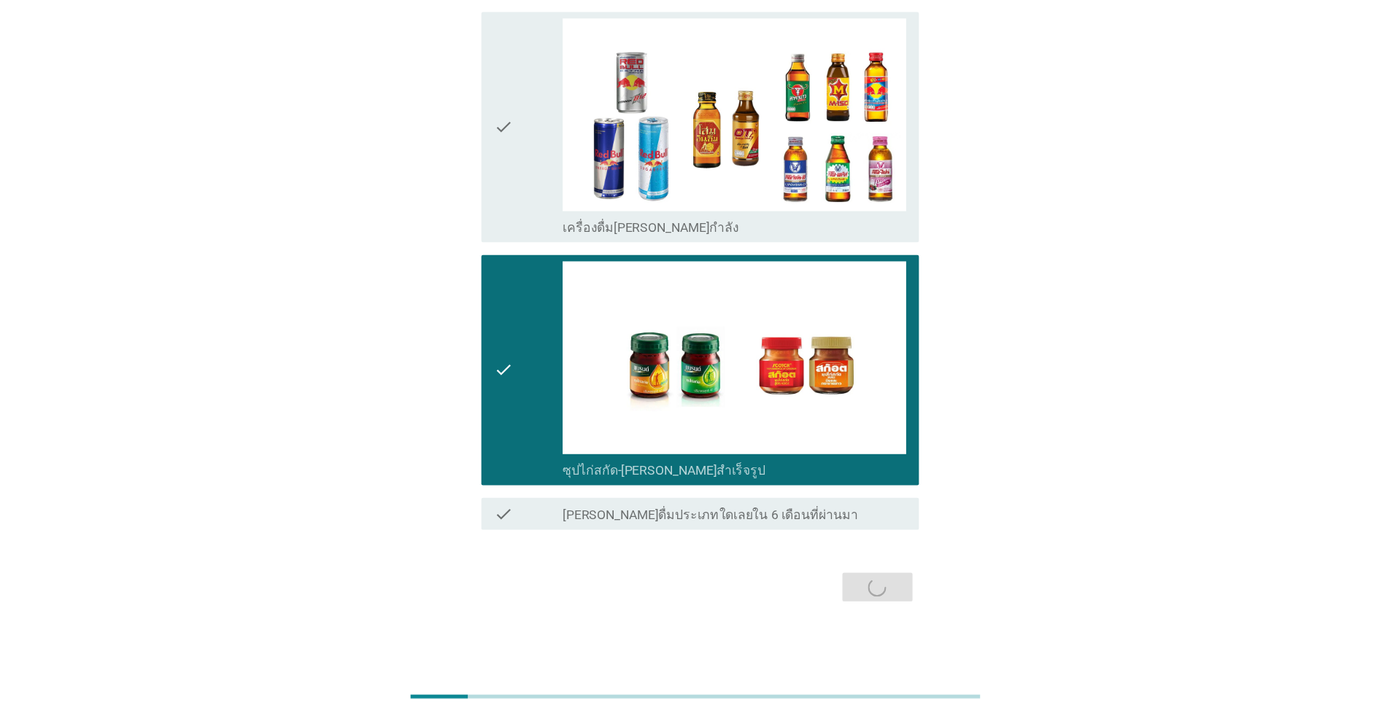
scroll to position [0, 0]
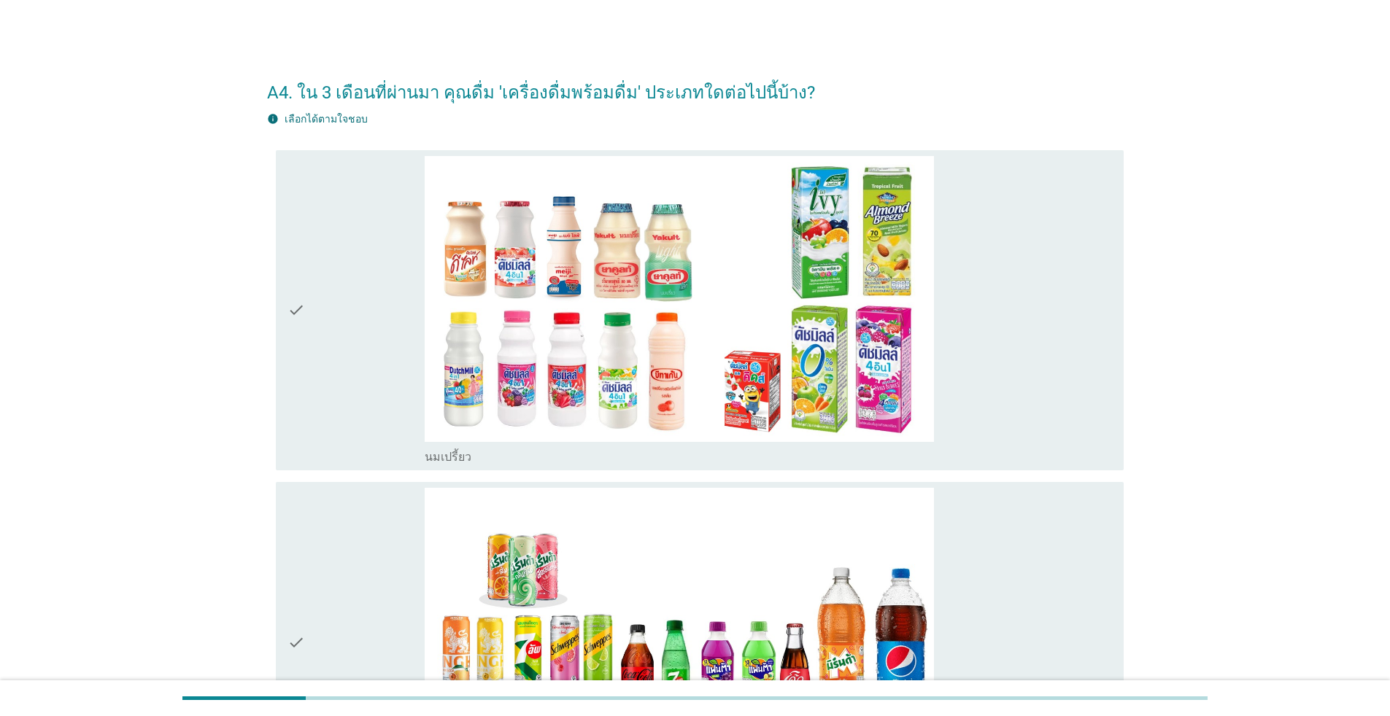
click at [318, 292] on div "check" at bounding box center [355, 310] width 137 height 309
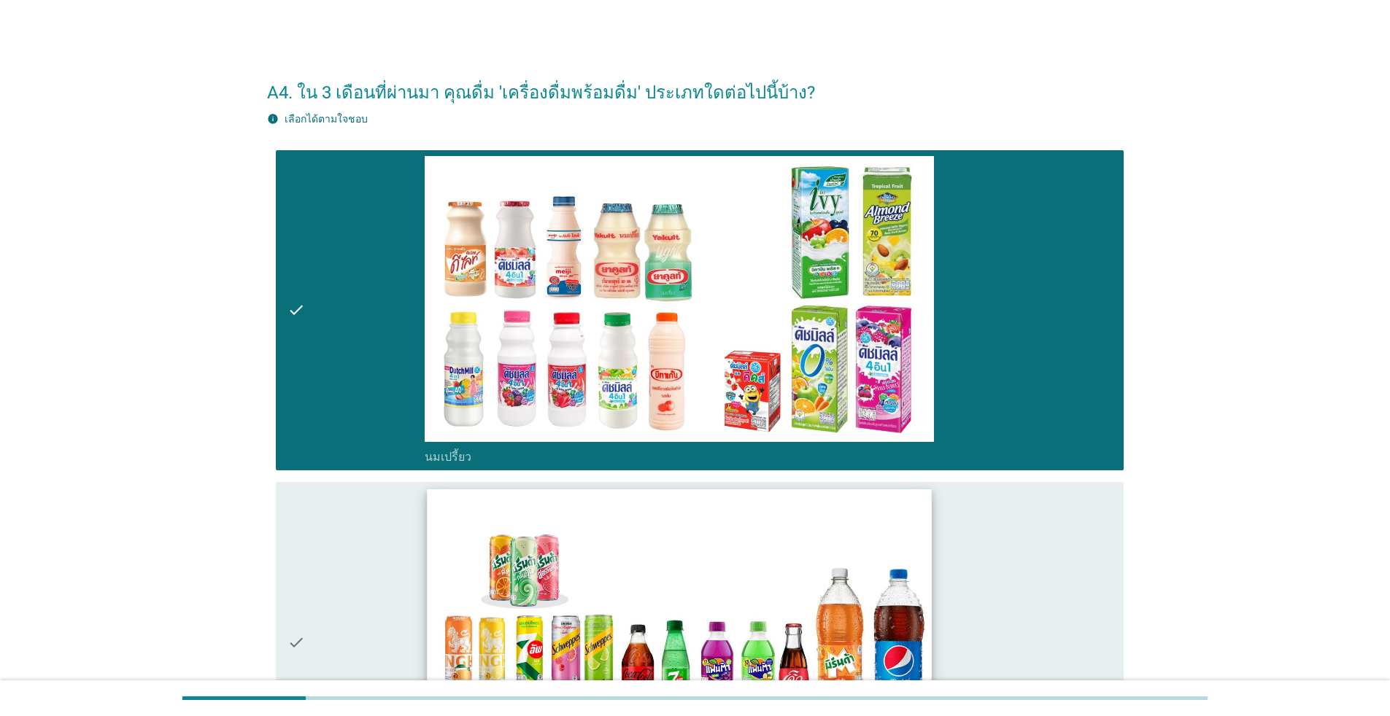
scroll to position [268, 0]
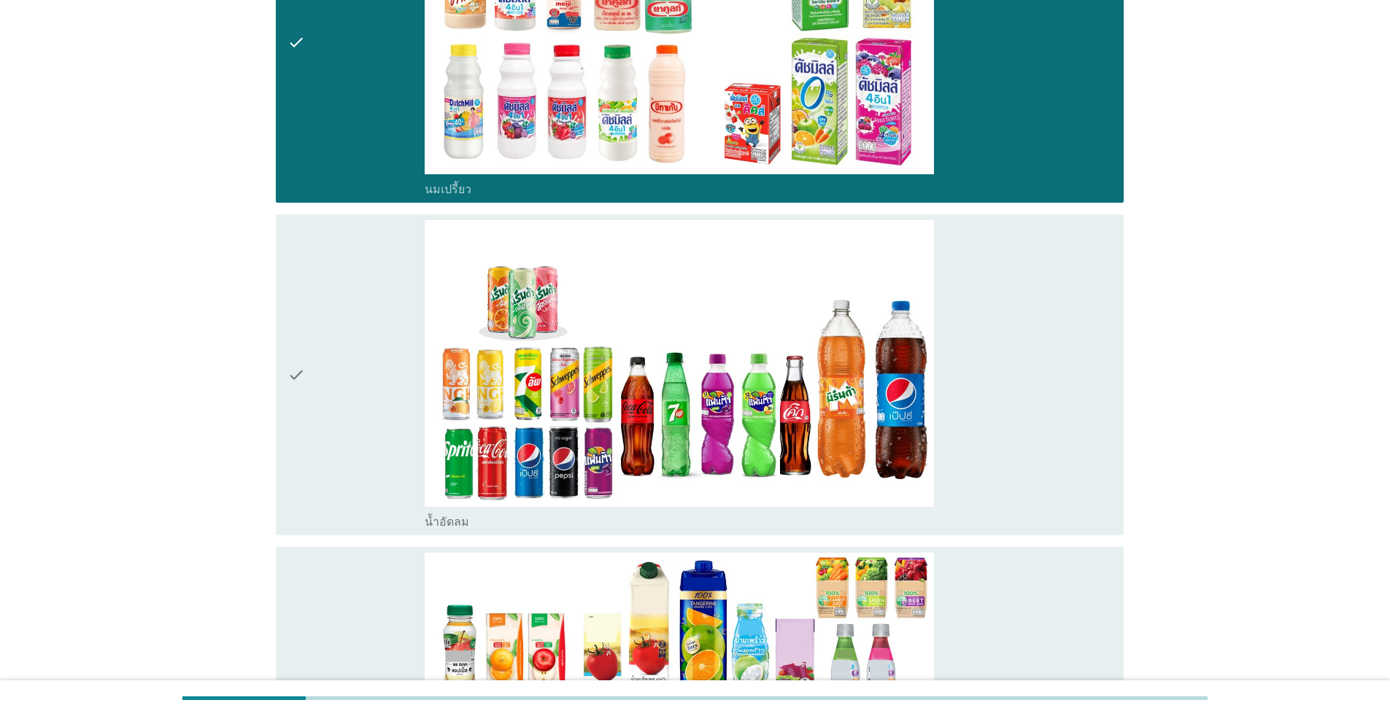
click at [373, 354] on div "check" at bounding box center [355, 374] width 137 height 309
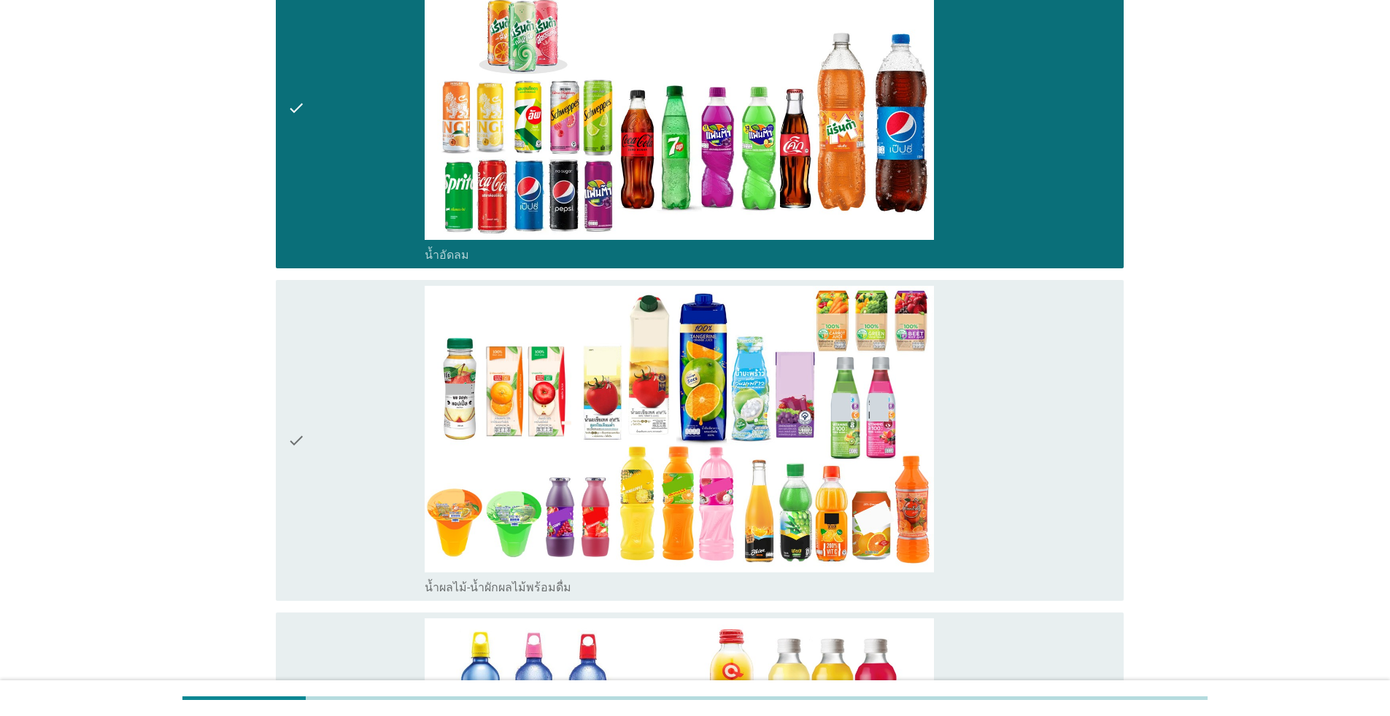
click at [378, 380] on div "check" at bounding box center [355, 440] width 137 height 309
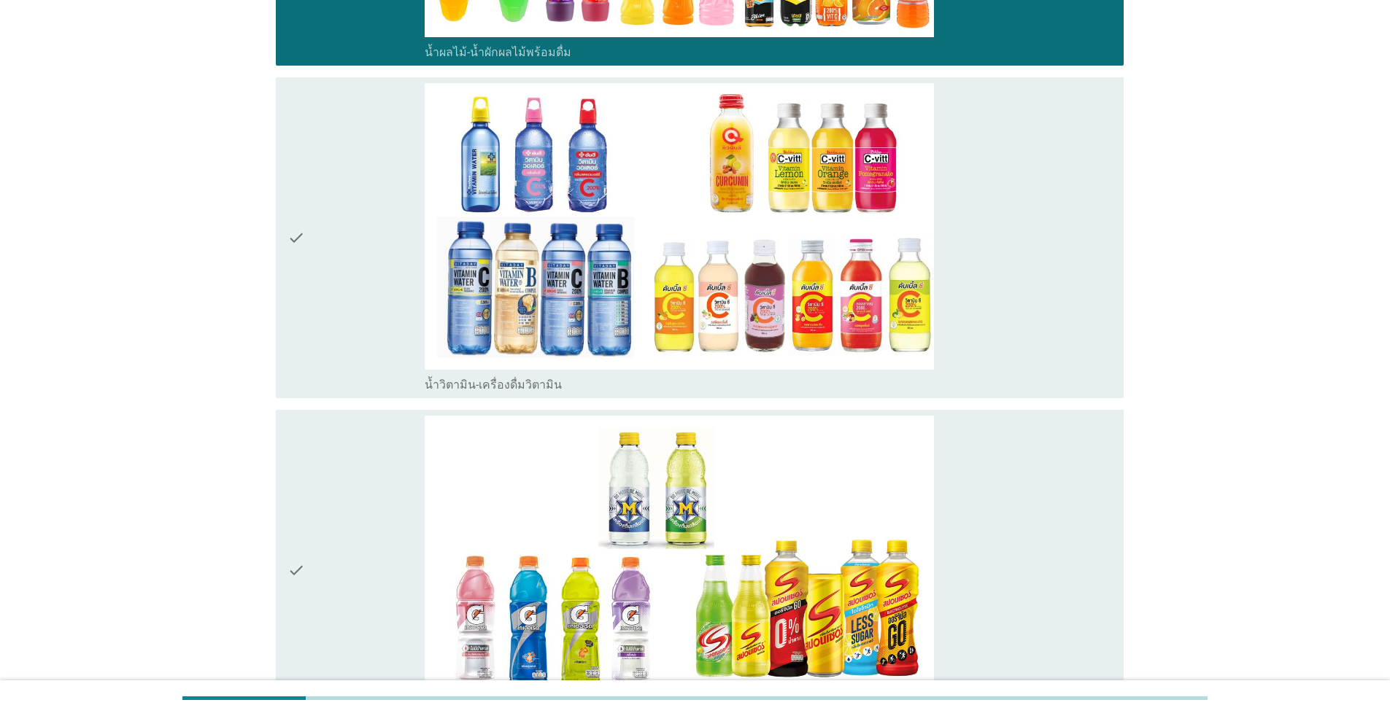
click at [352, 274] on div "check" at bounding box center [355, 237] width 137 height 309
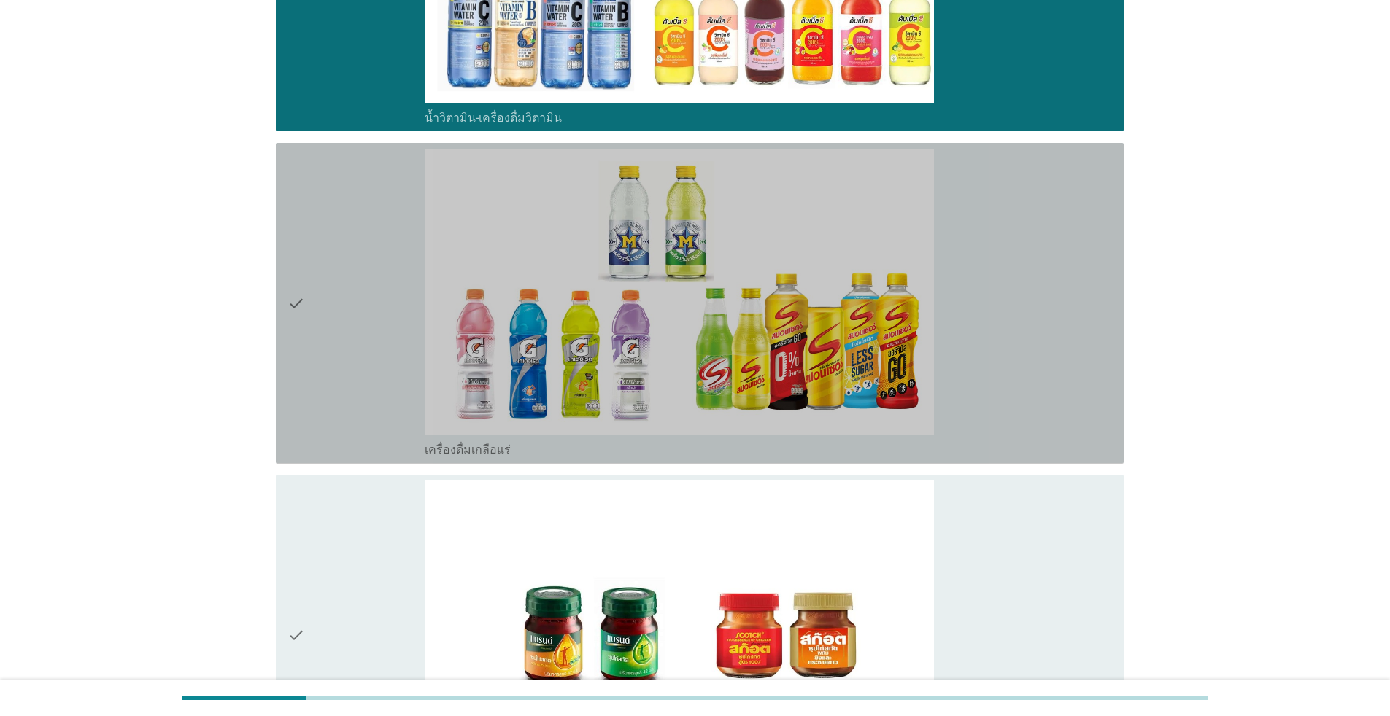
click at [362, 290] on div "check" at bounding box center [355, 303] width 137 height 309
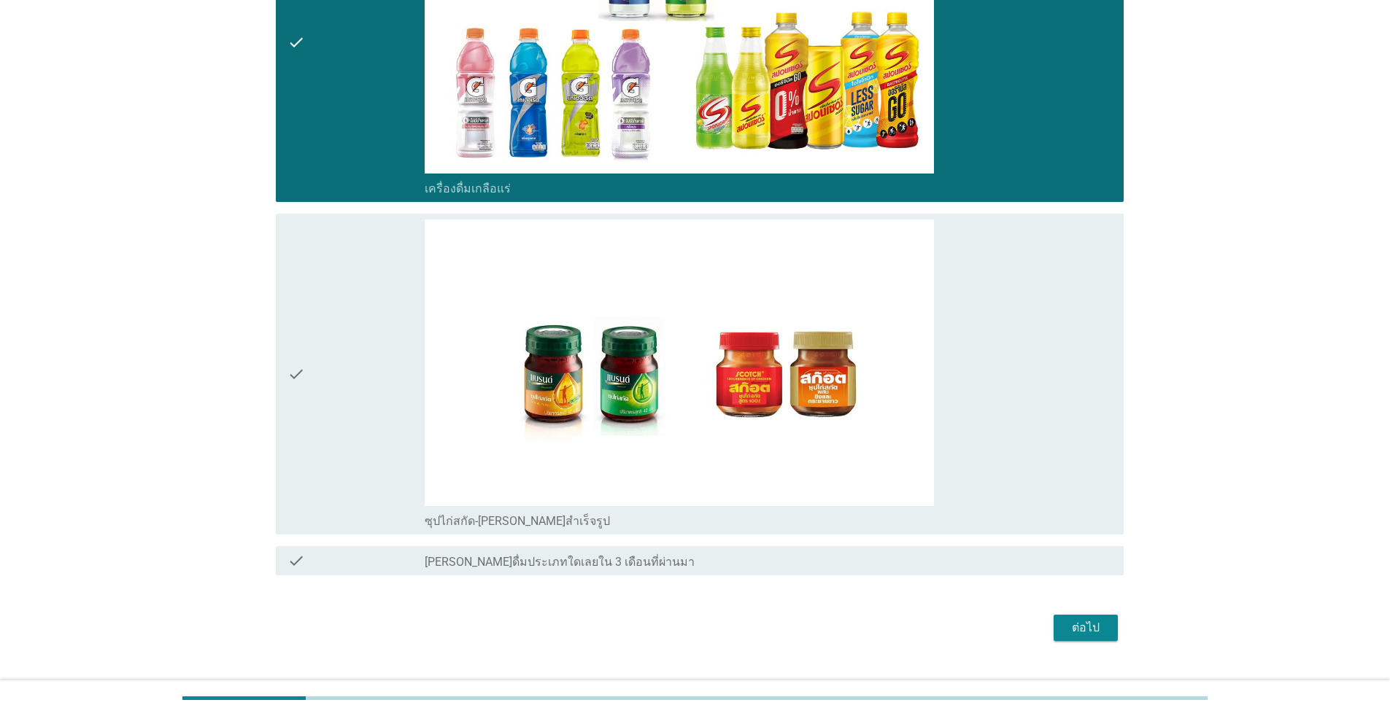
scroll to position [1605, 0]
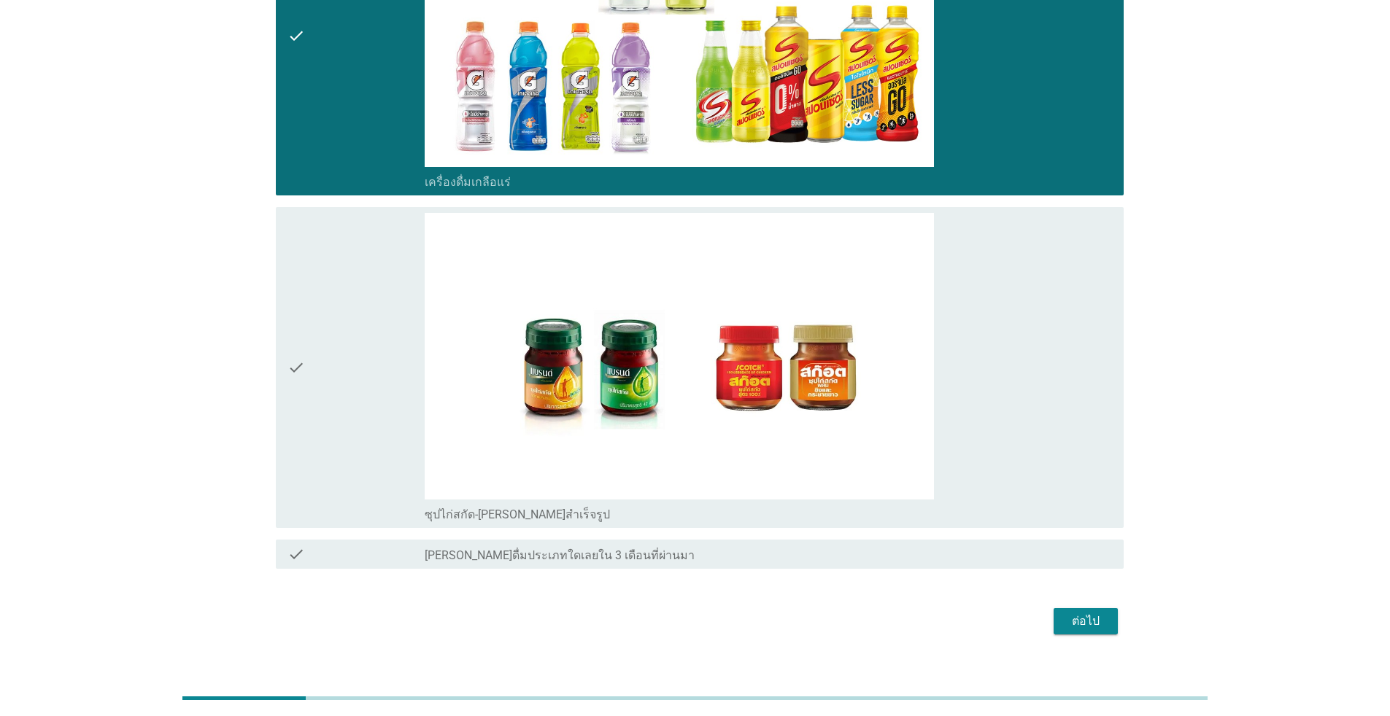
click at [357, 334] on div "check" at bounding box center [355, 367] width 137 height 309
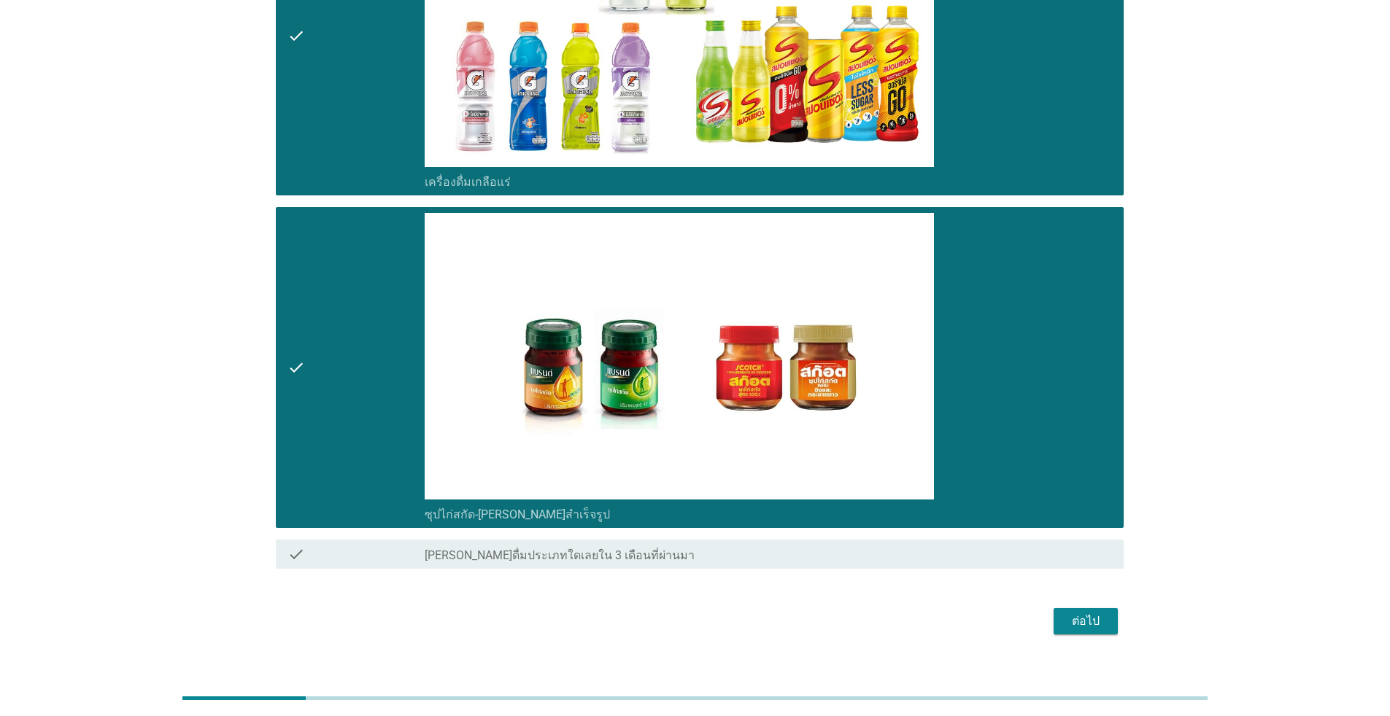
click at [718, 624] on div "ต่อไป" at bounding box center [1085, 622] width 41 height 18
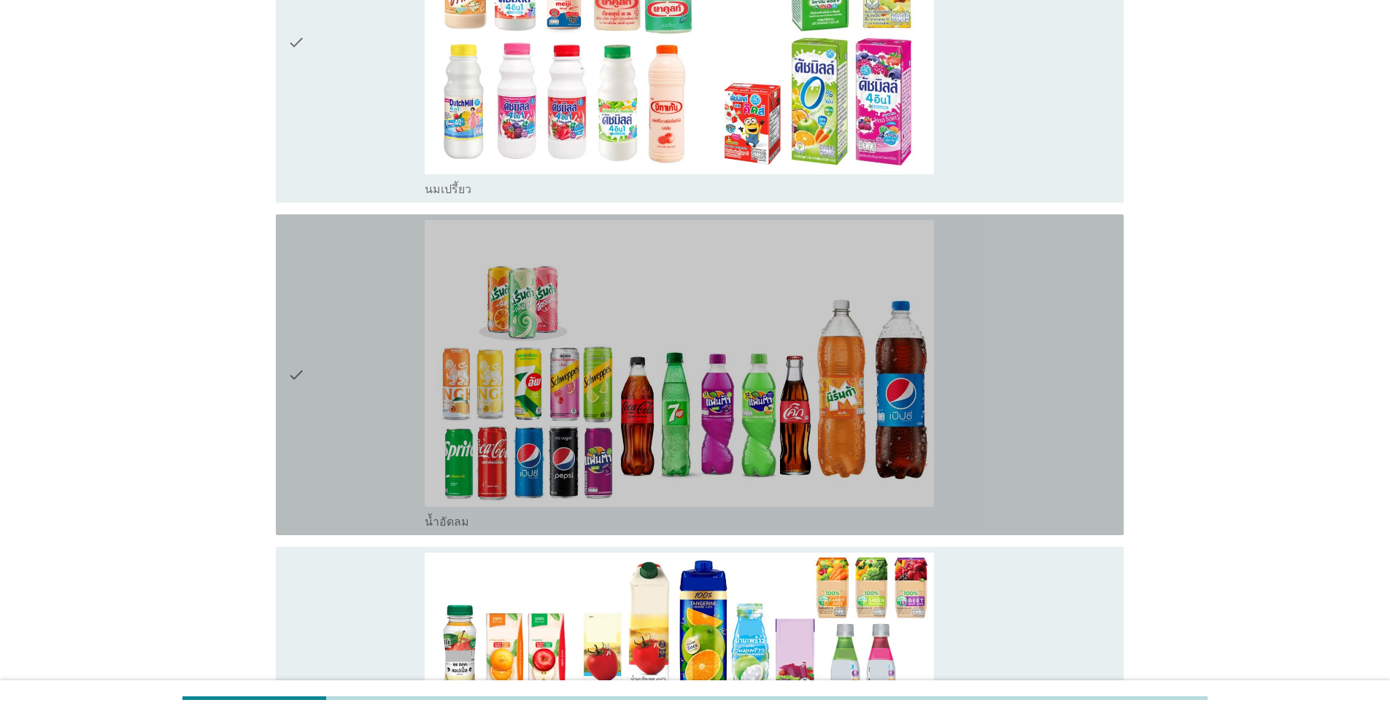
click at [368, 415] on div "check" at bounding box center [355, 374] width 137 height 309
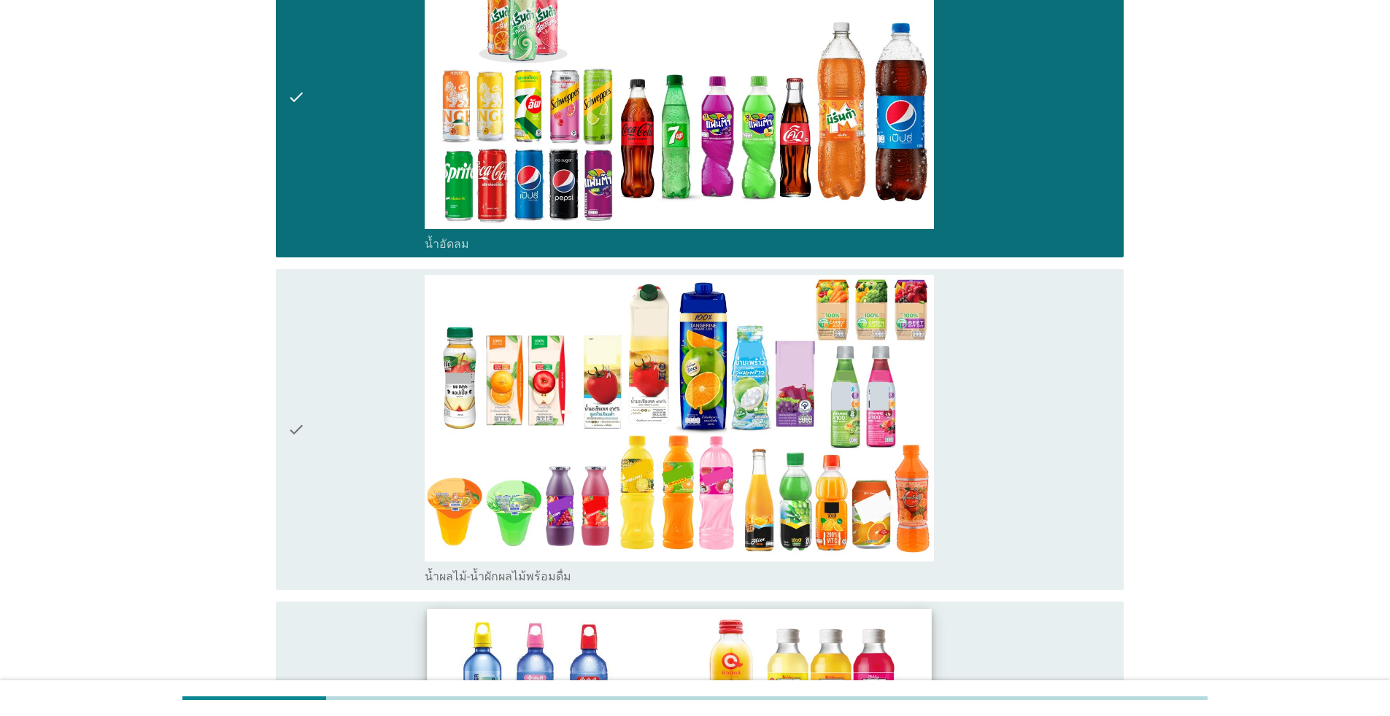
scroll to position [803, 0]
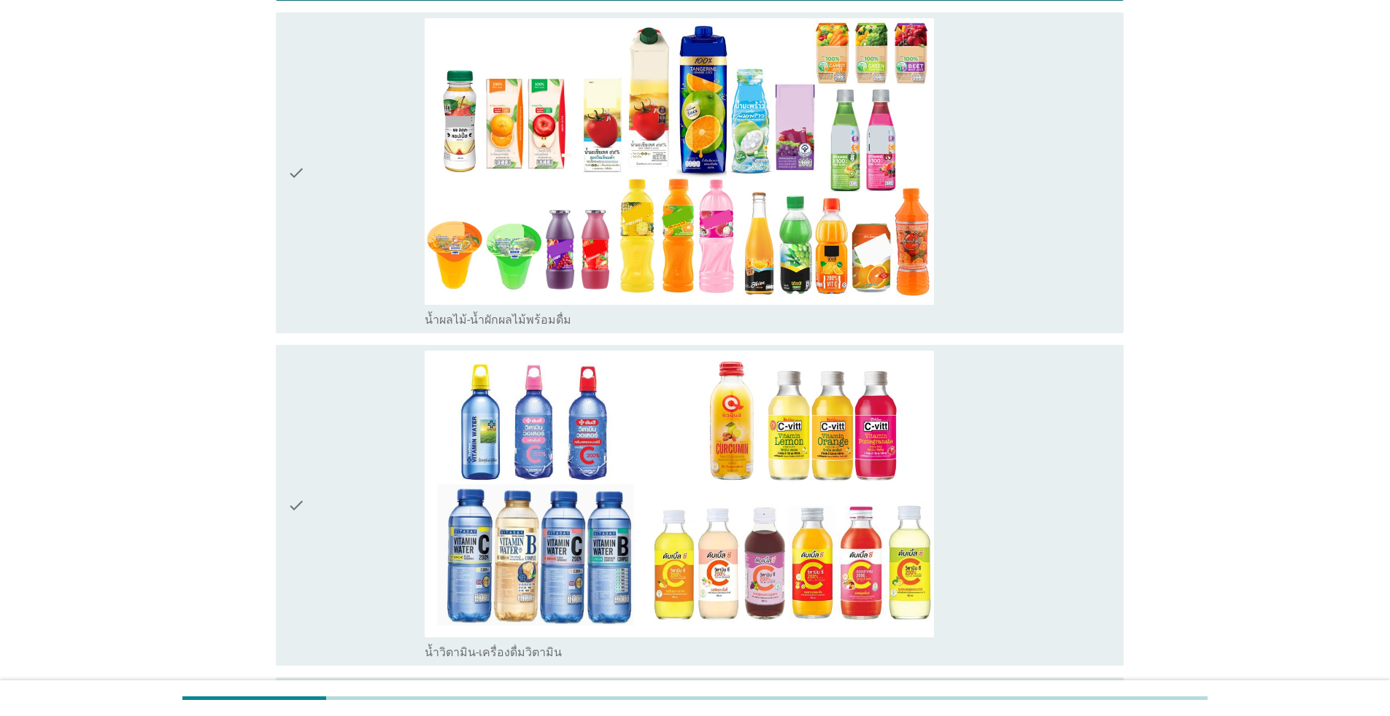
click at [346, 236] on div "check" at bounding box center [355, 172] width 137 height 309
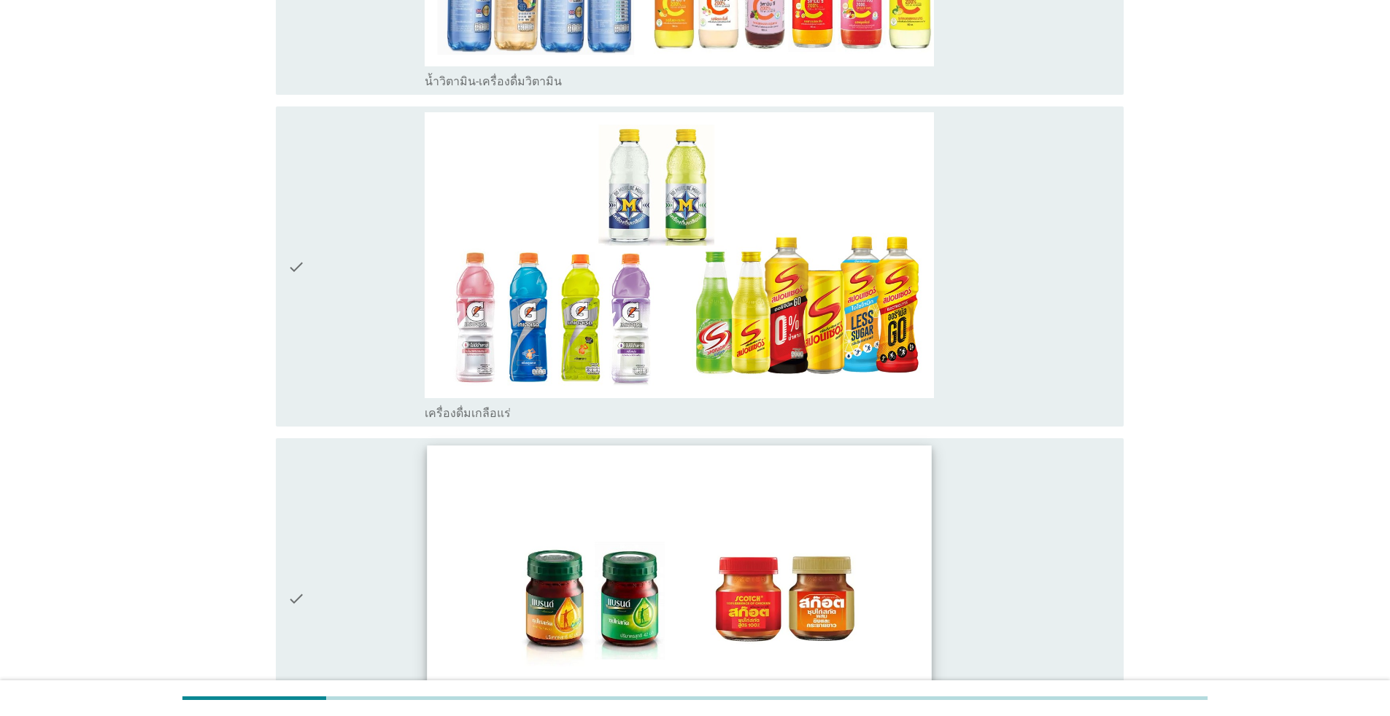
scroll to position [1605, 0]
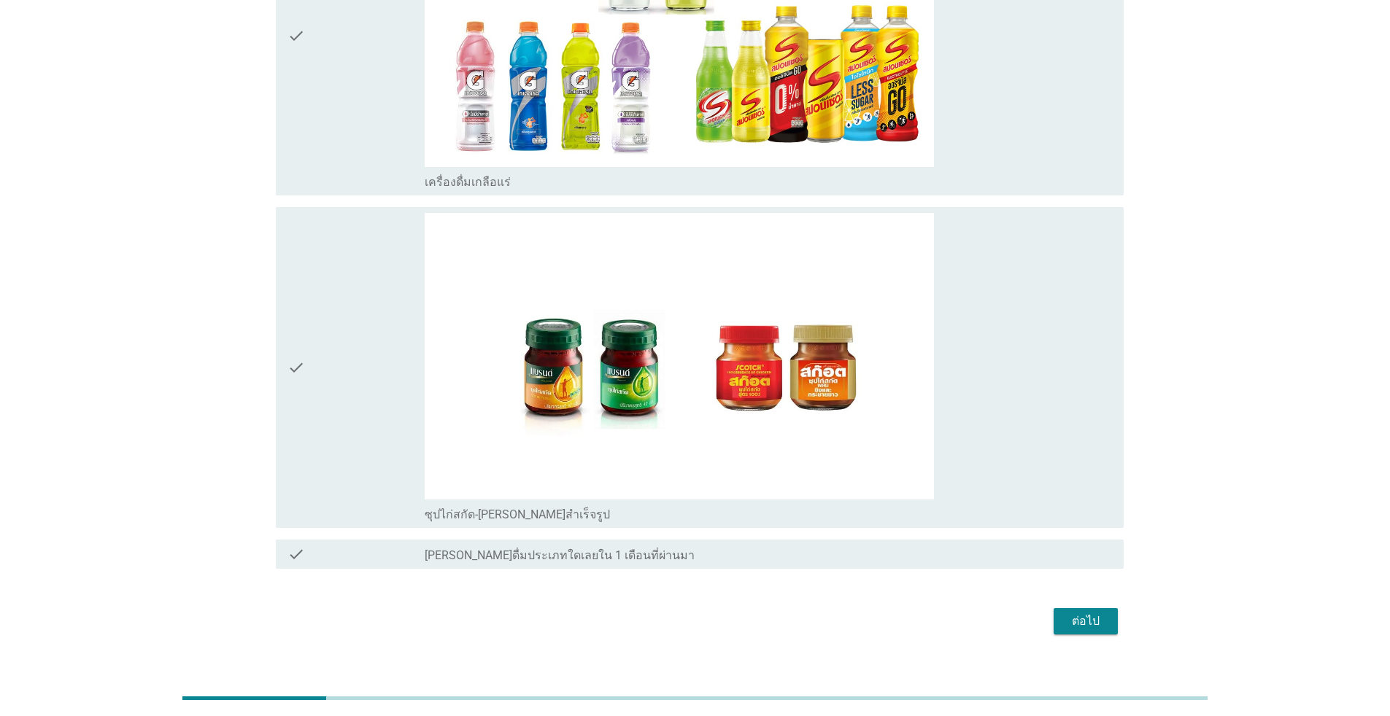
click at [718, 626] on div "ต่อไป" at bounding box center [1085, 622] width 41 height 18
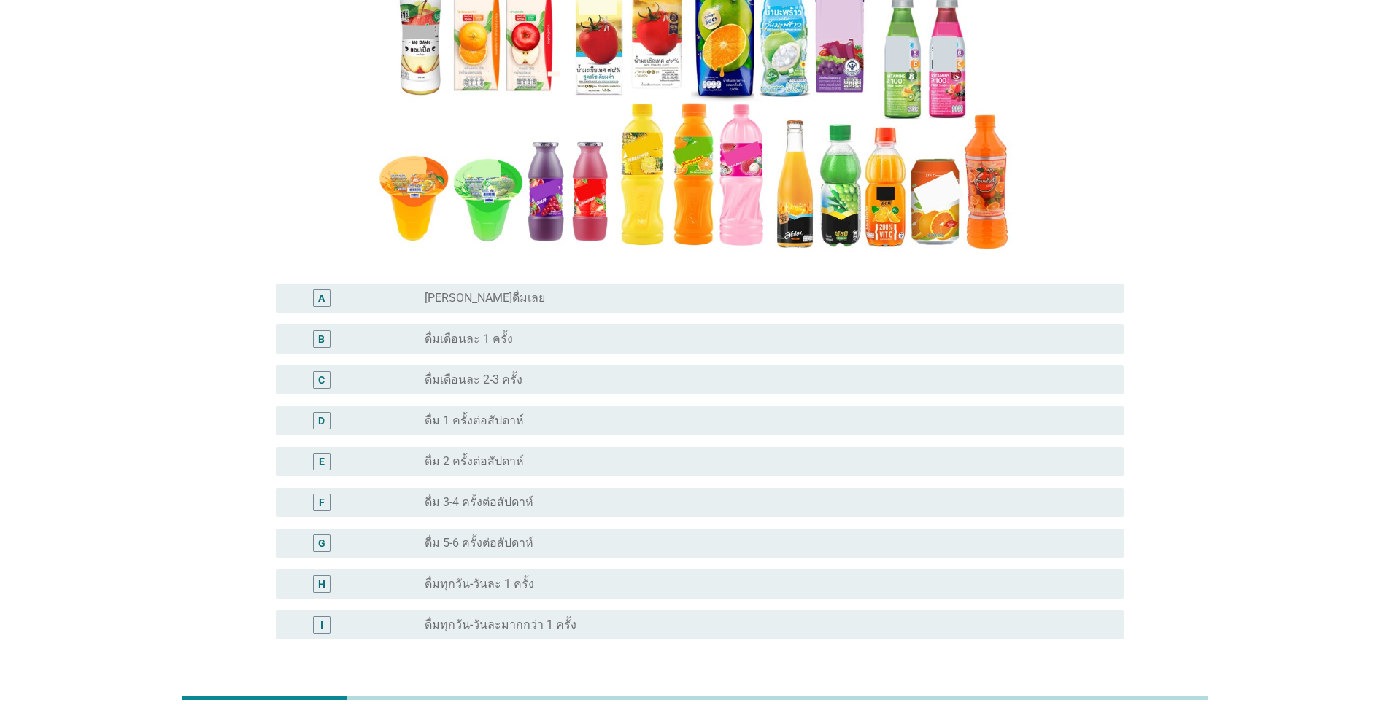
scroll to position [268, 0]
click at [476, 340] on label "ดื่มเดือนละ 1 ครั้ง" at bounding box center [469, 338] width 88 height 15
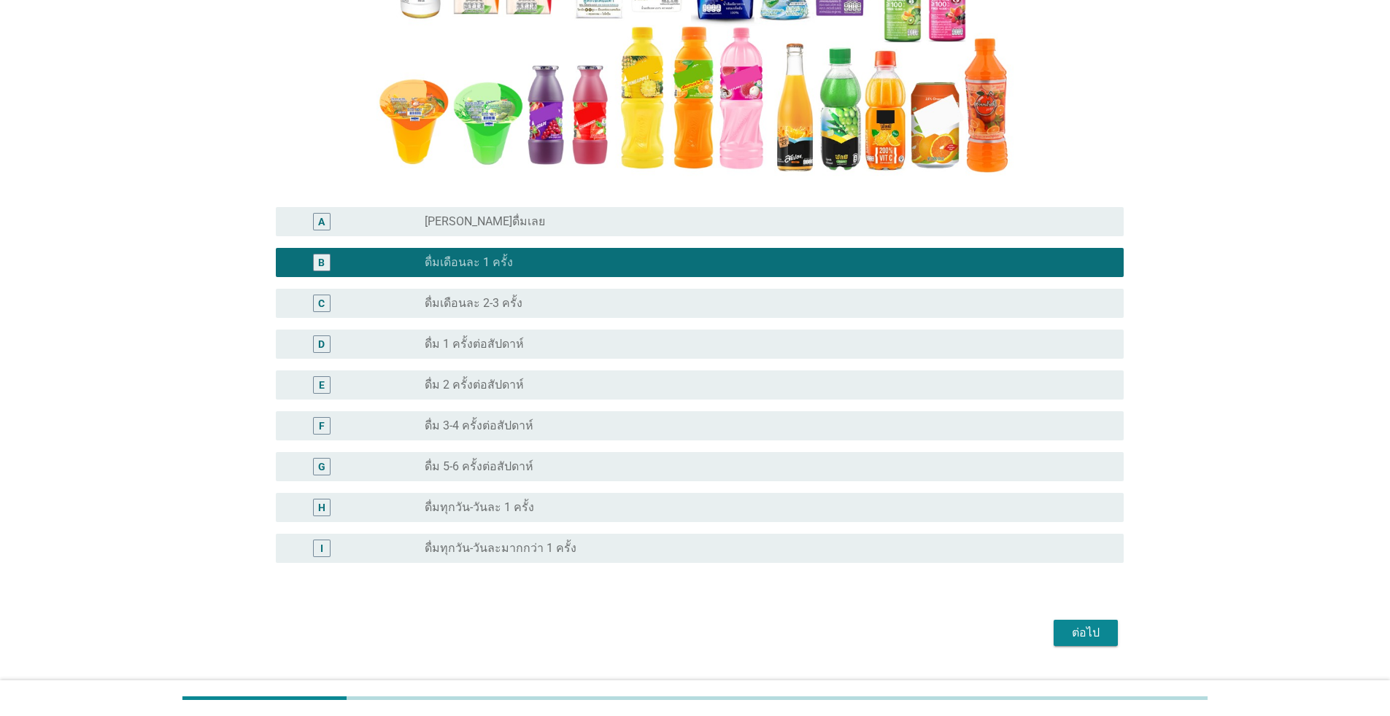
scroll to position [379, 0]
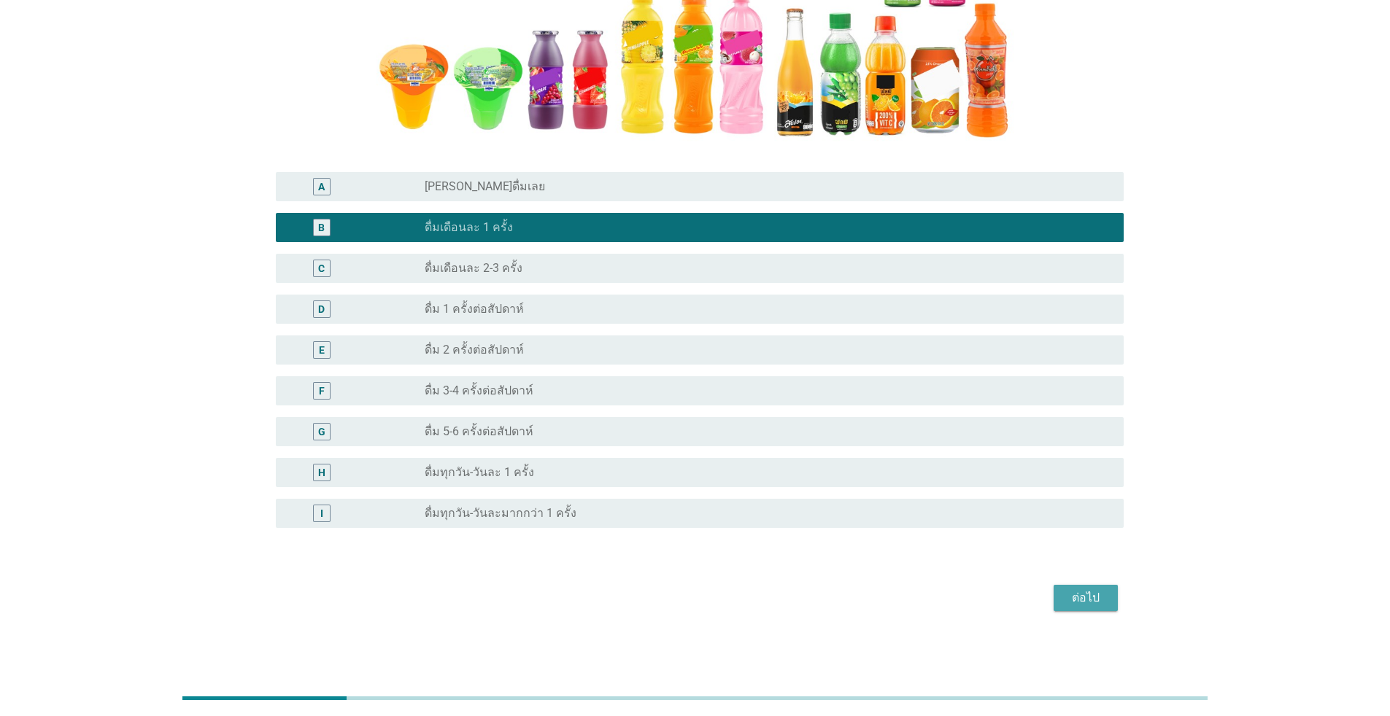
click at [718, 606] on div "ต่อไป" at bounding box center [1085, 598] width 41 height 18
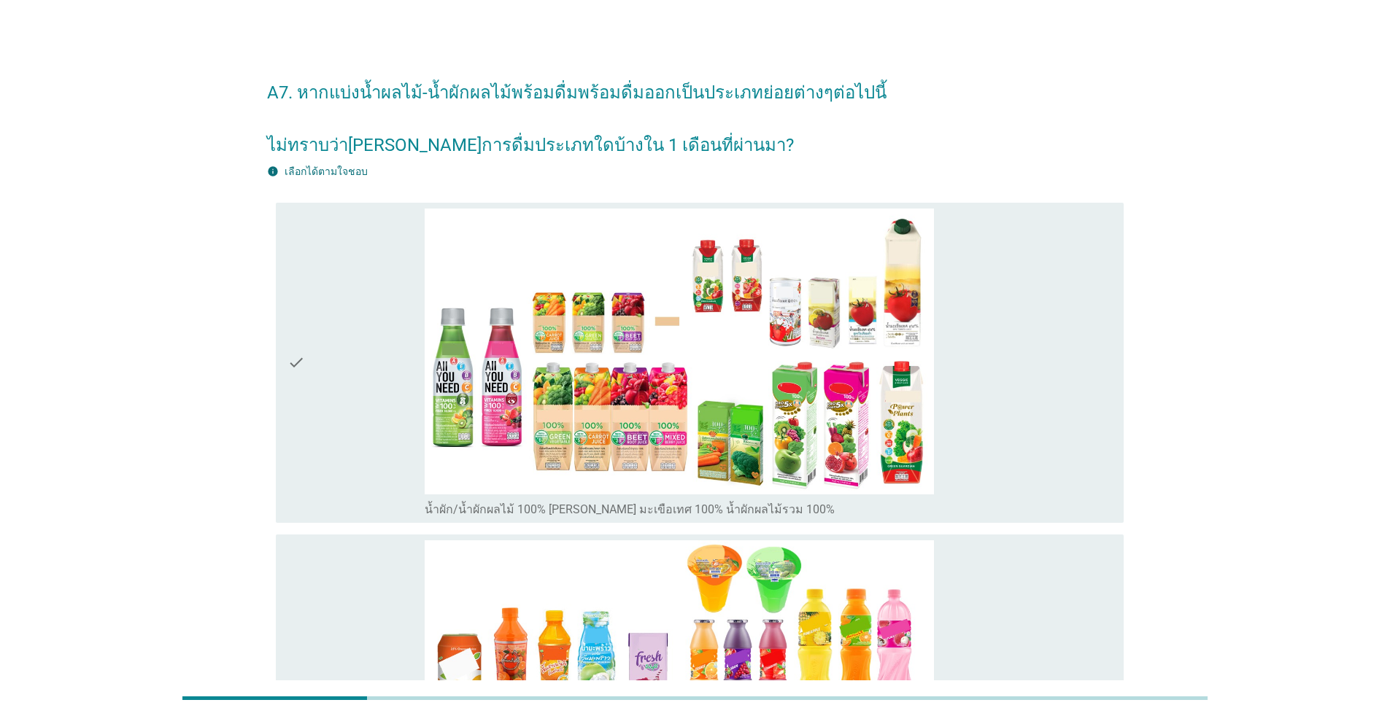
click at [321, 380] on div "check" at bounding box center [355, 363] width 137 height 309
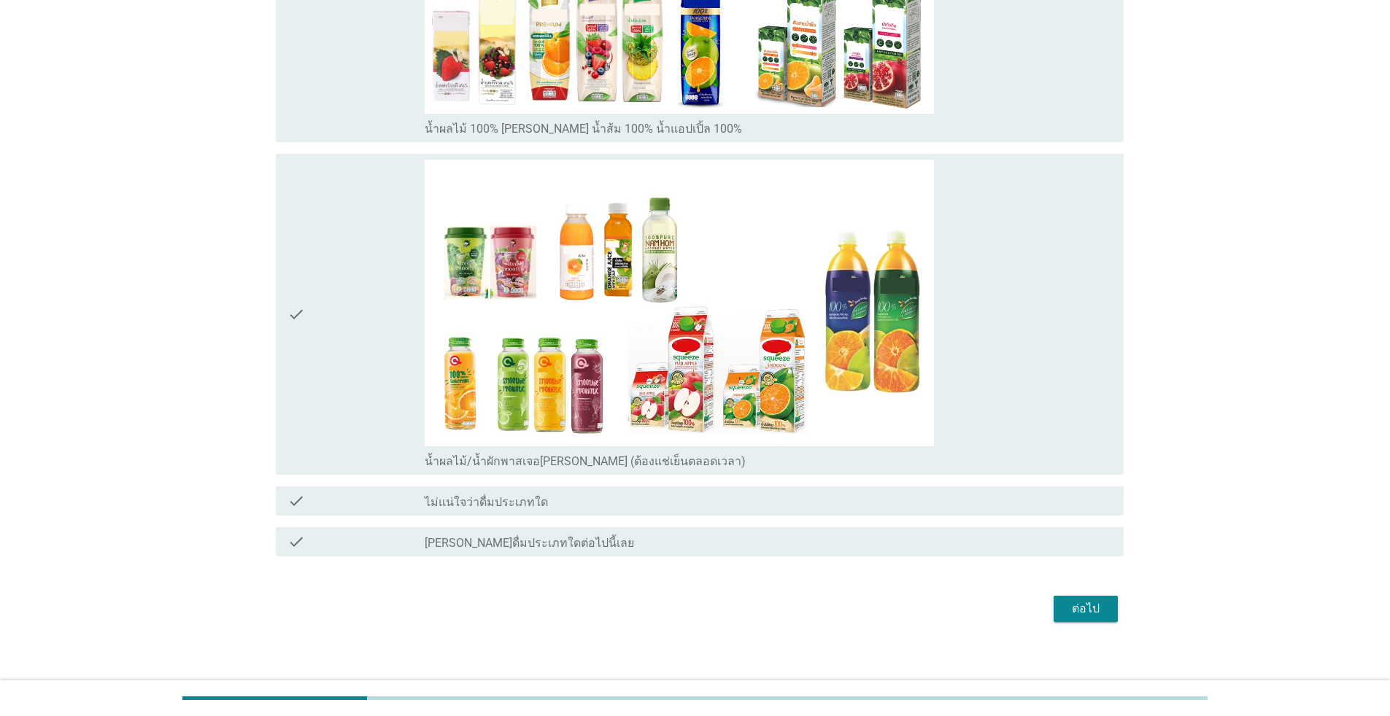
scroll to position [1056, 0]
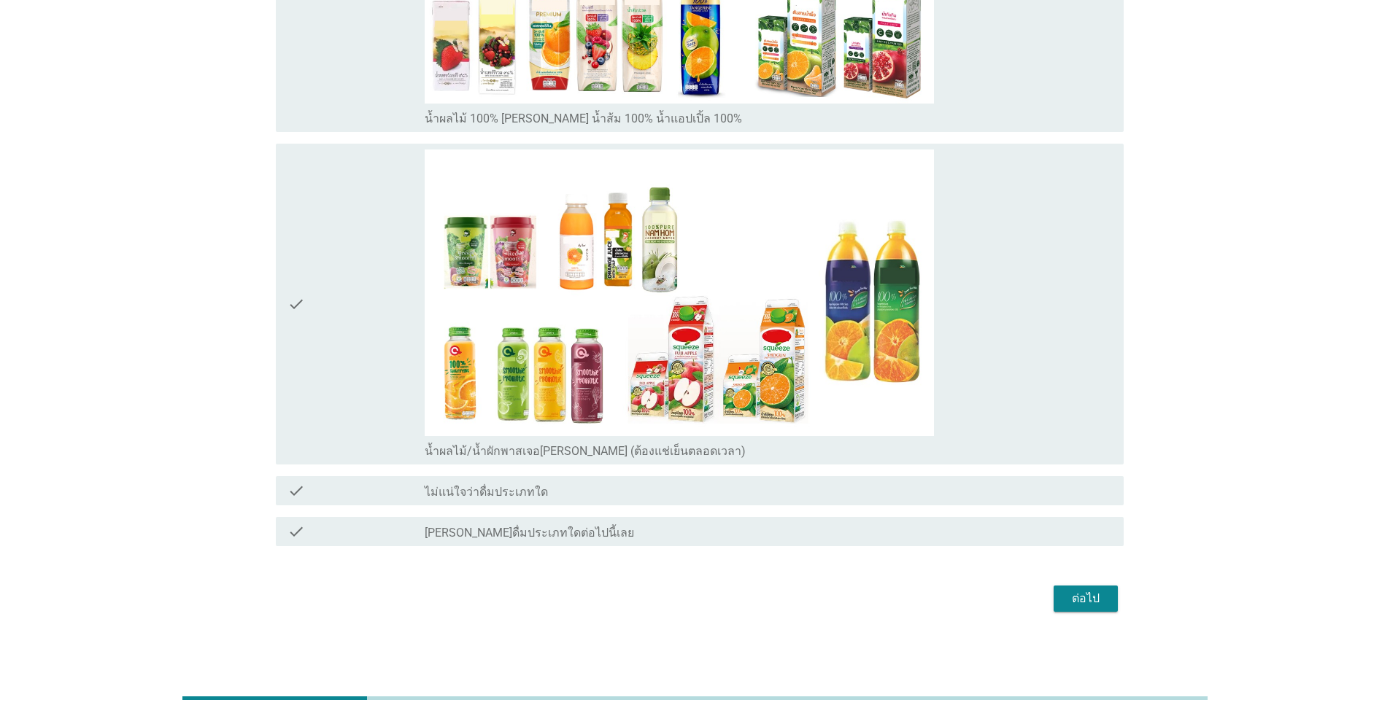
click at [422, 492] on div "check" at bounding box center [355, 491] width 137 height 18
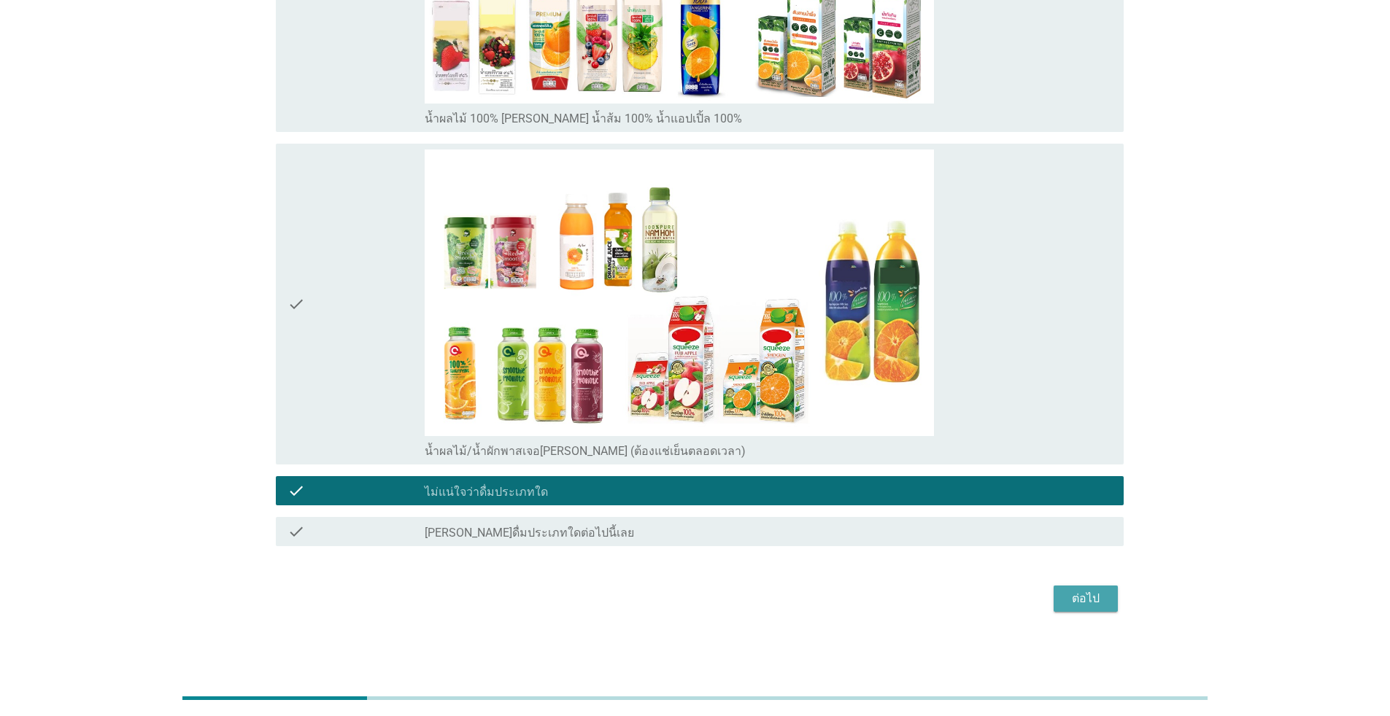
click at [718, 606] on div "ต่อไป" at bounding box center [1085, 599] width 41 height 18
